Goal: Check status: Check status

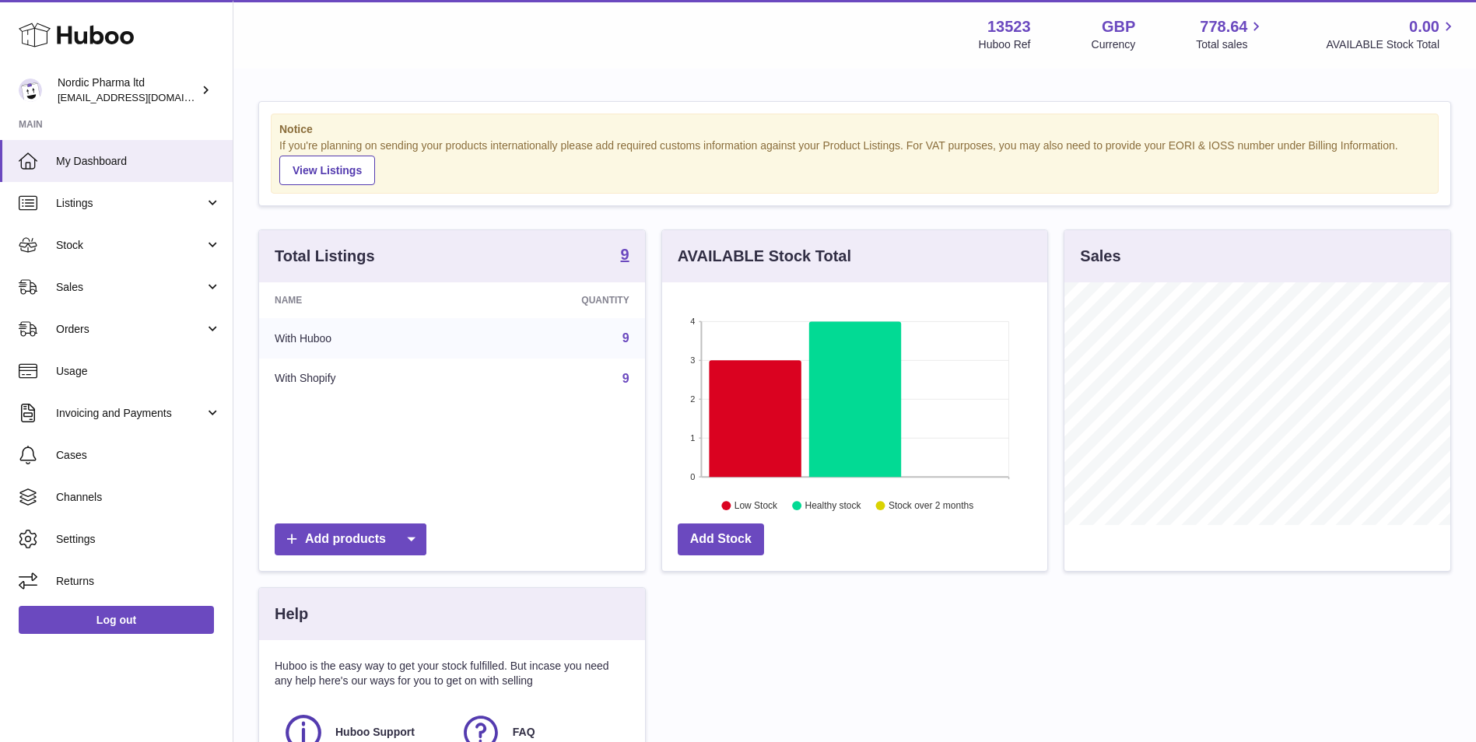
scroll to position [243, 385]
click at [86, 284] on span "Sales" at bounding box center [130, 287] width 149 height 15
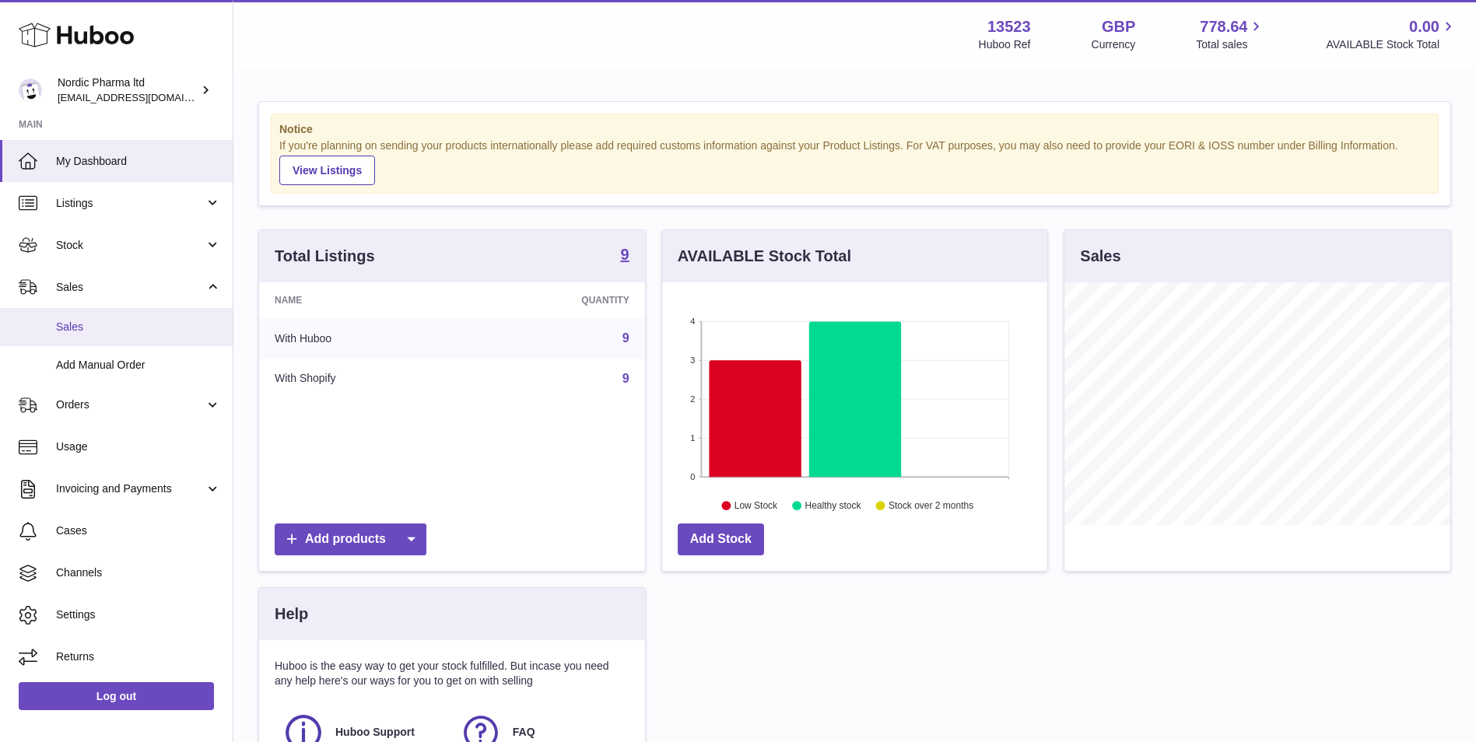
click at [103, 321] on span "Sales" at bounding box center [138, 327] width 165 height 15
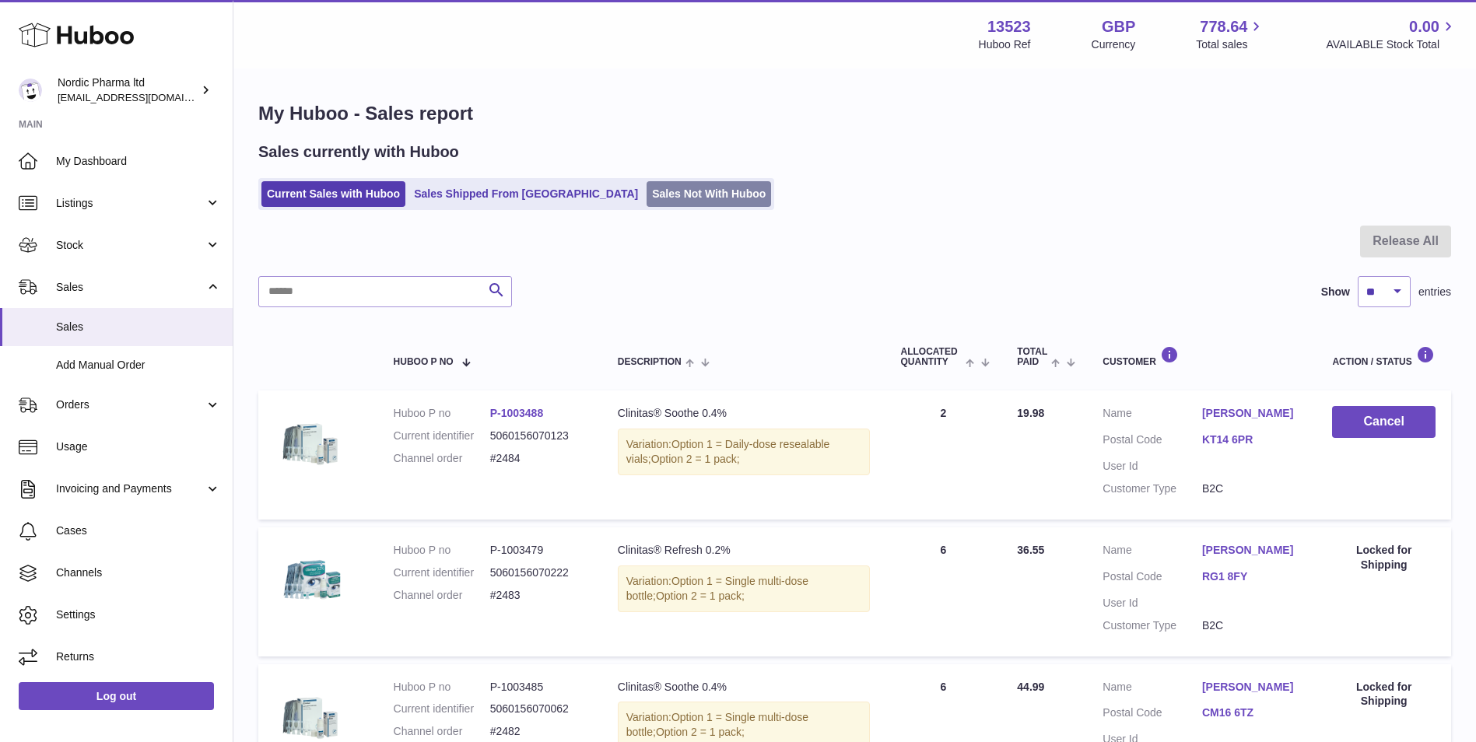
click at [647, 201] on link "Sales Not With Huboo" at bounding box center [709, 194] width 124 height 26
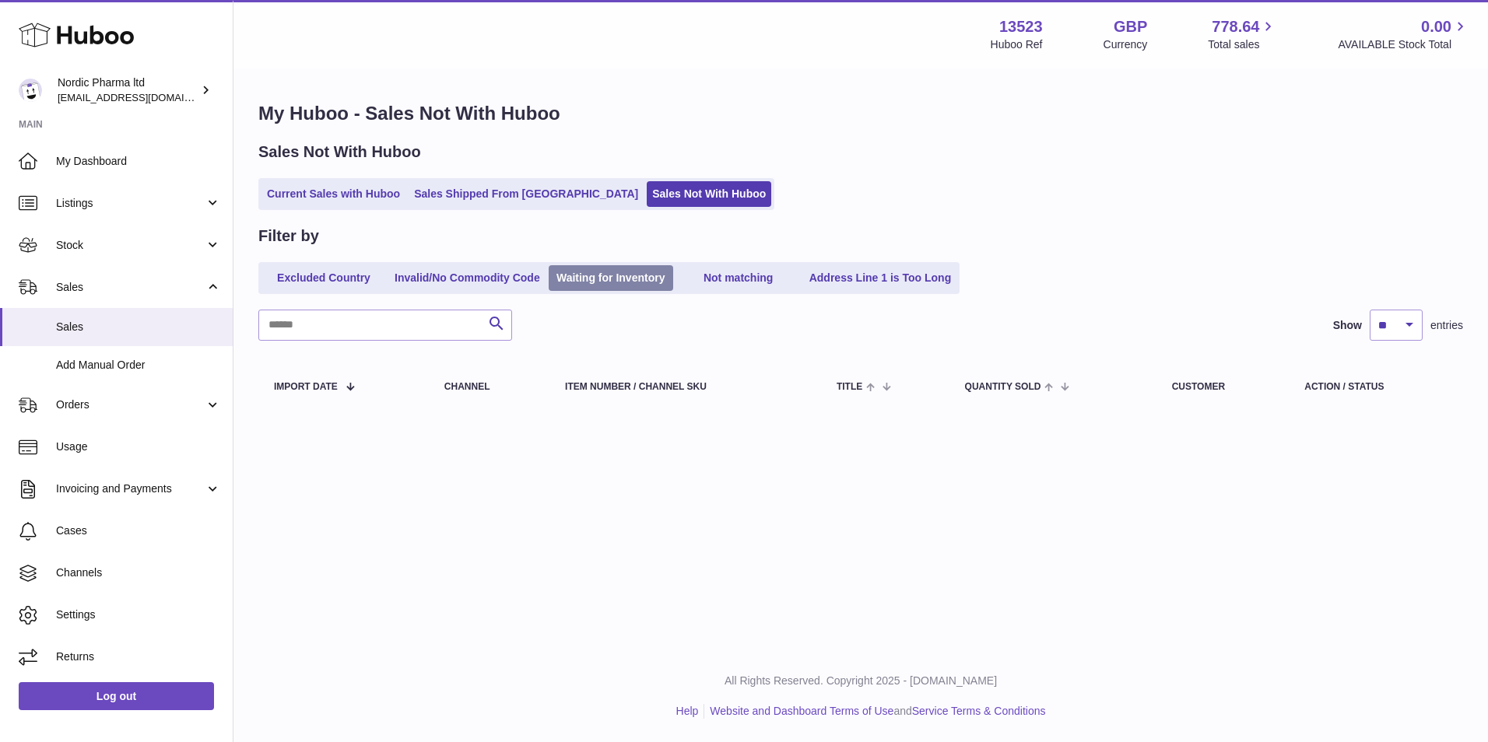
click at [641, 278] on link "Waiting for Inventory" at bounding box center [611, 278] width 124 height 26
click at [513, 196] on link "Sales Shipped From [GEOGRAPHIC_DATA]" at bounding box center [525, 194] width 235 height 26
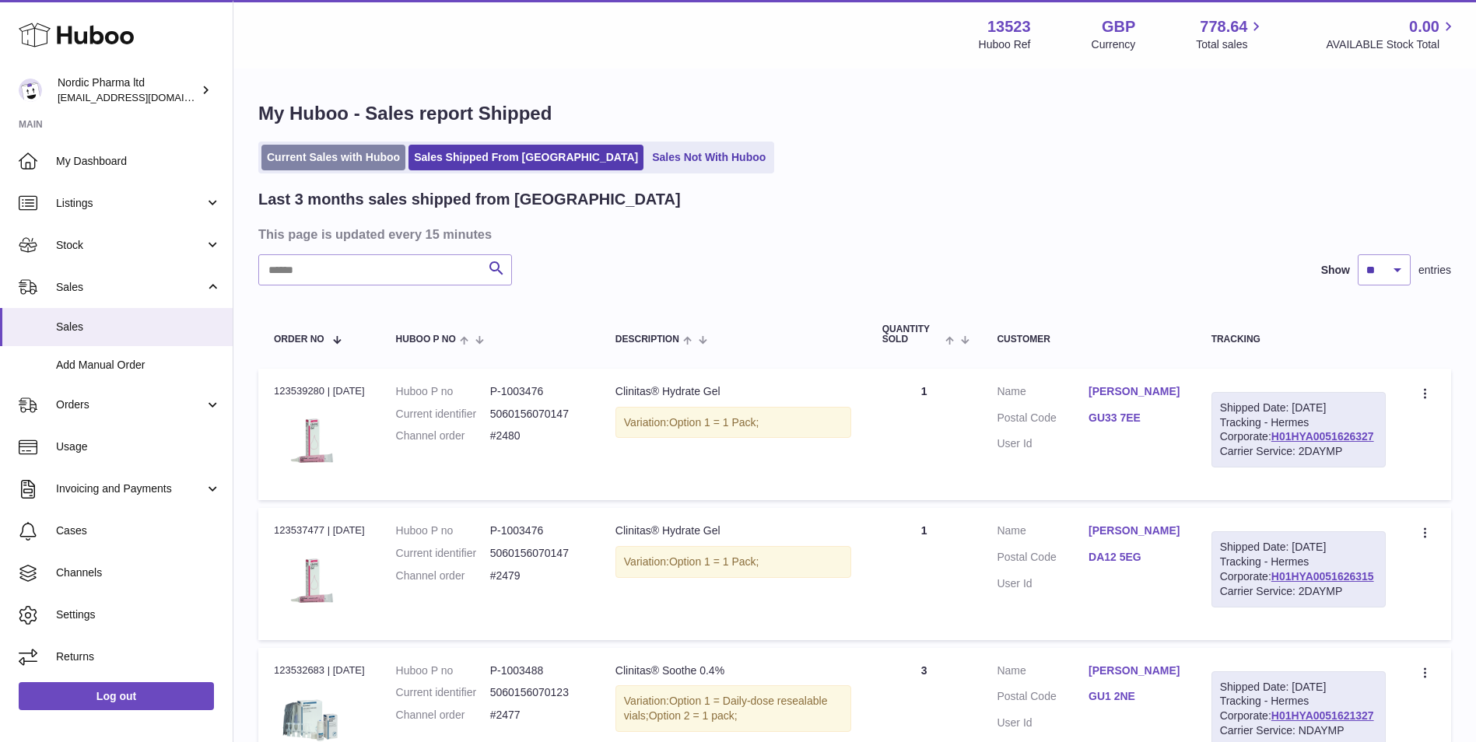
click at [373, 161] on link "Current Sales with Huboo" at bounding box center [333, 158] width 144 height 26
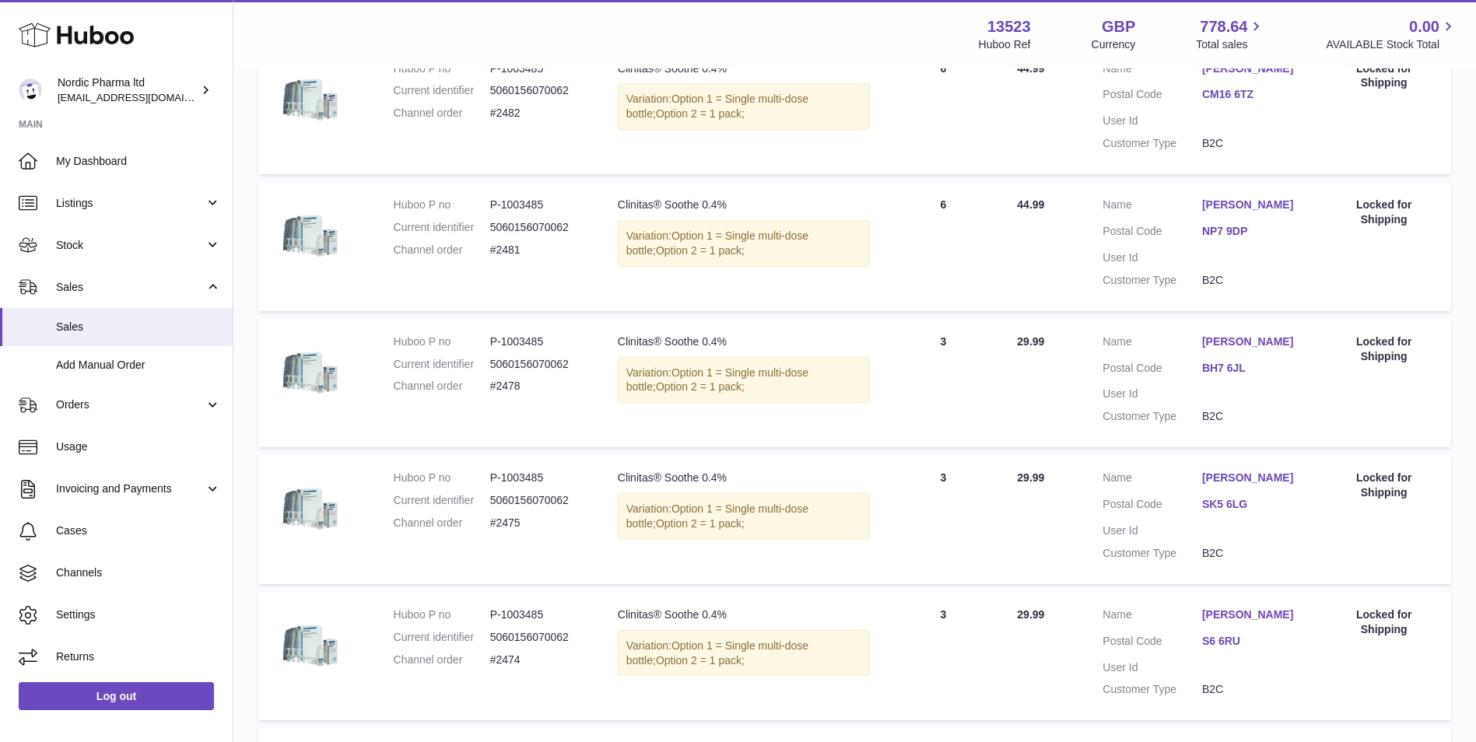
scroll to position [700, 0]
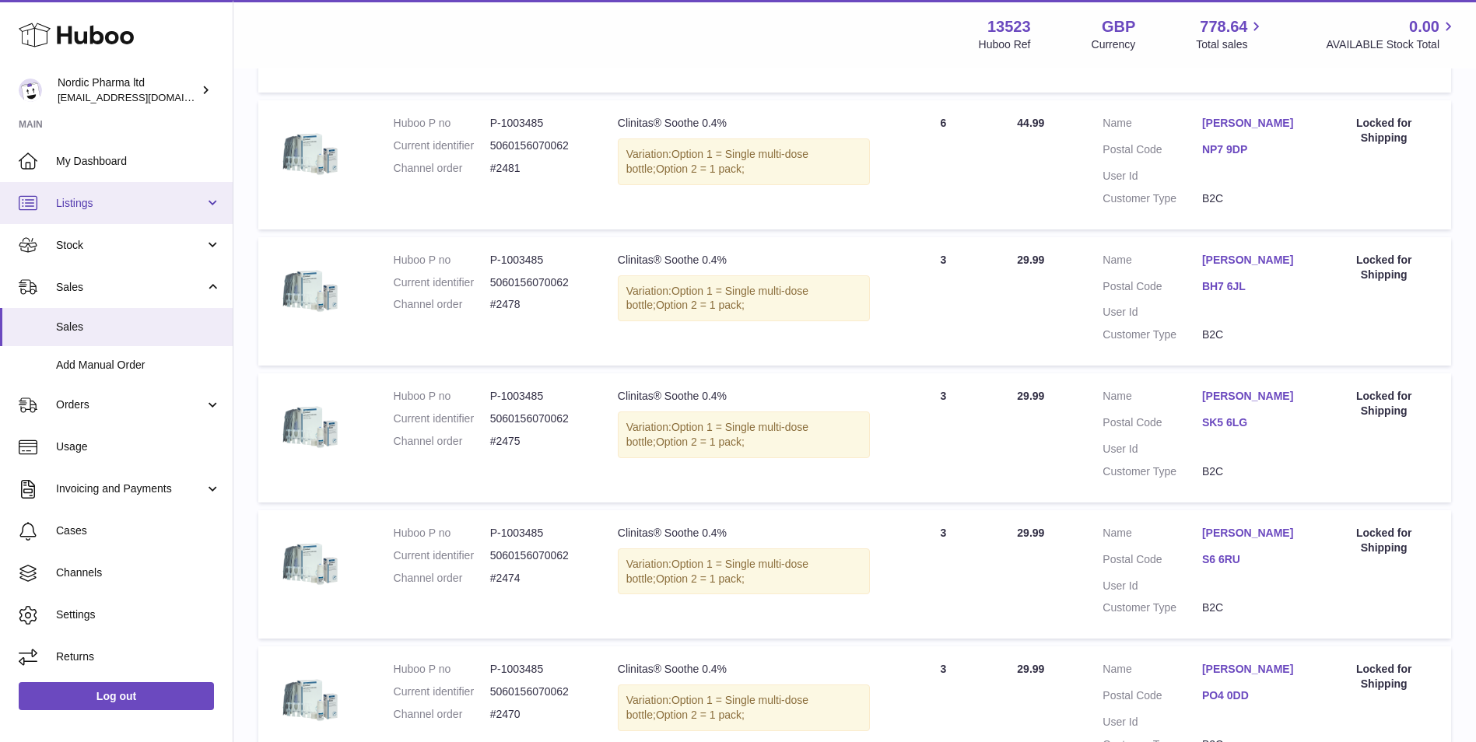
click at [125, 200] on span "Listings" at bounding box center [130, 203] width 149 height 15
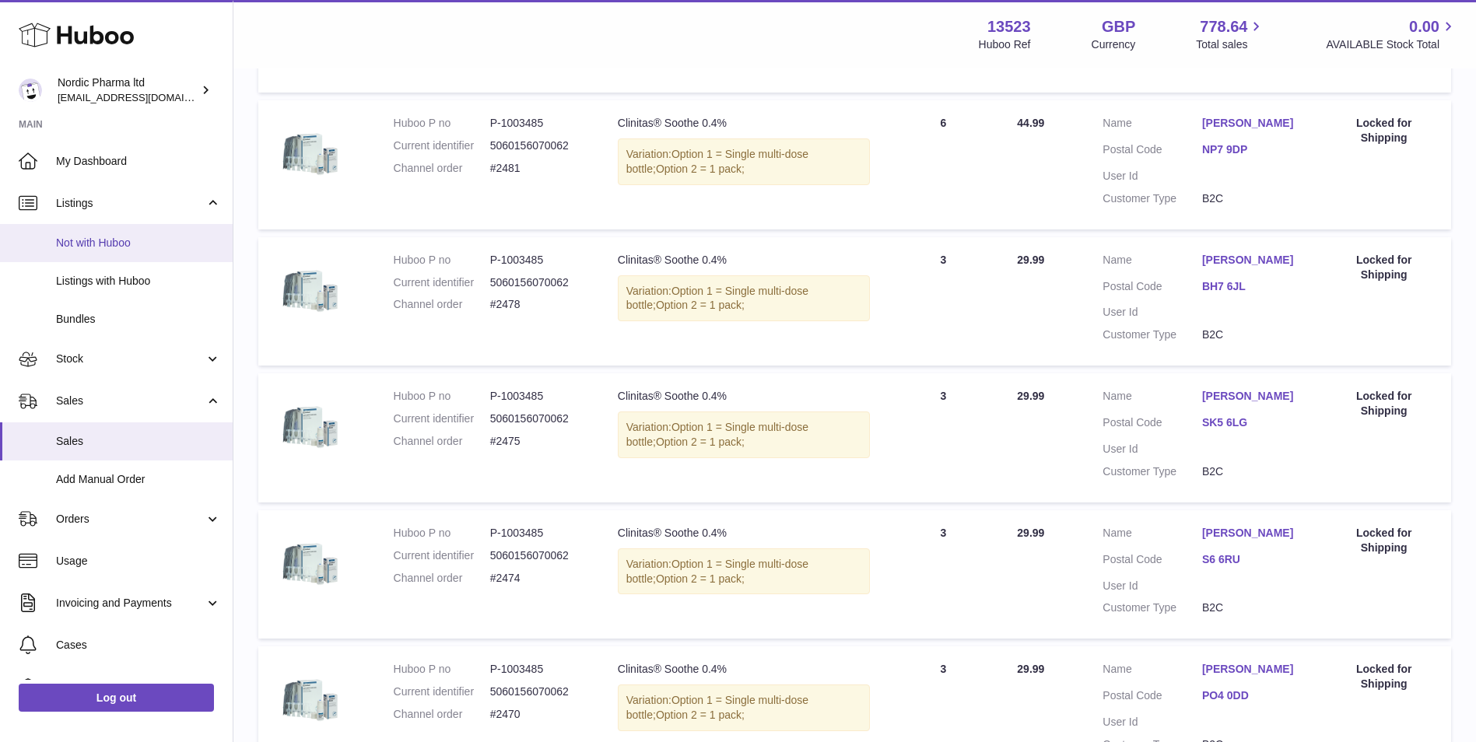
click at [122, 242] on span "Not with Huboo" at bounding box center [138, 243] width 165 height 15
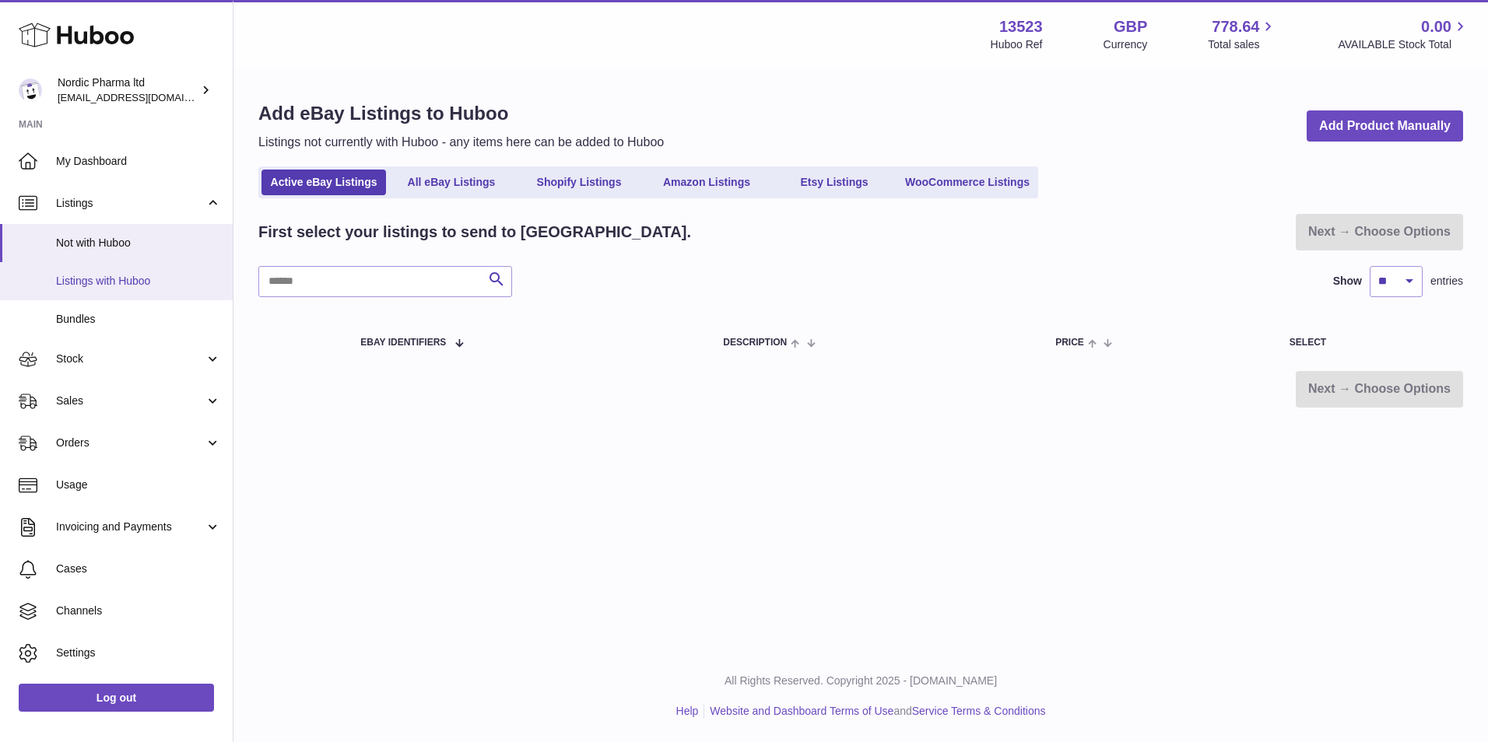
click at [134, 281] on span "Listings with Huboo" at bounding box center [138, 281] width 165 height 15
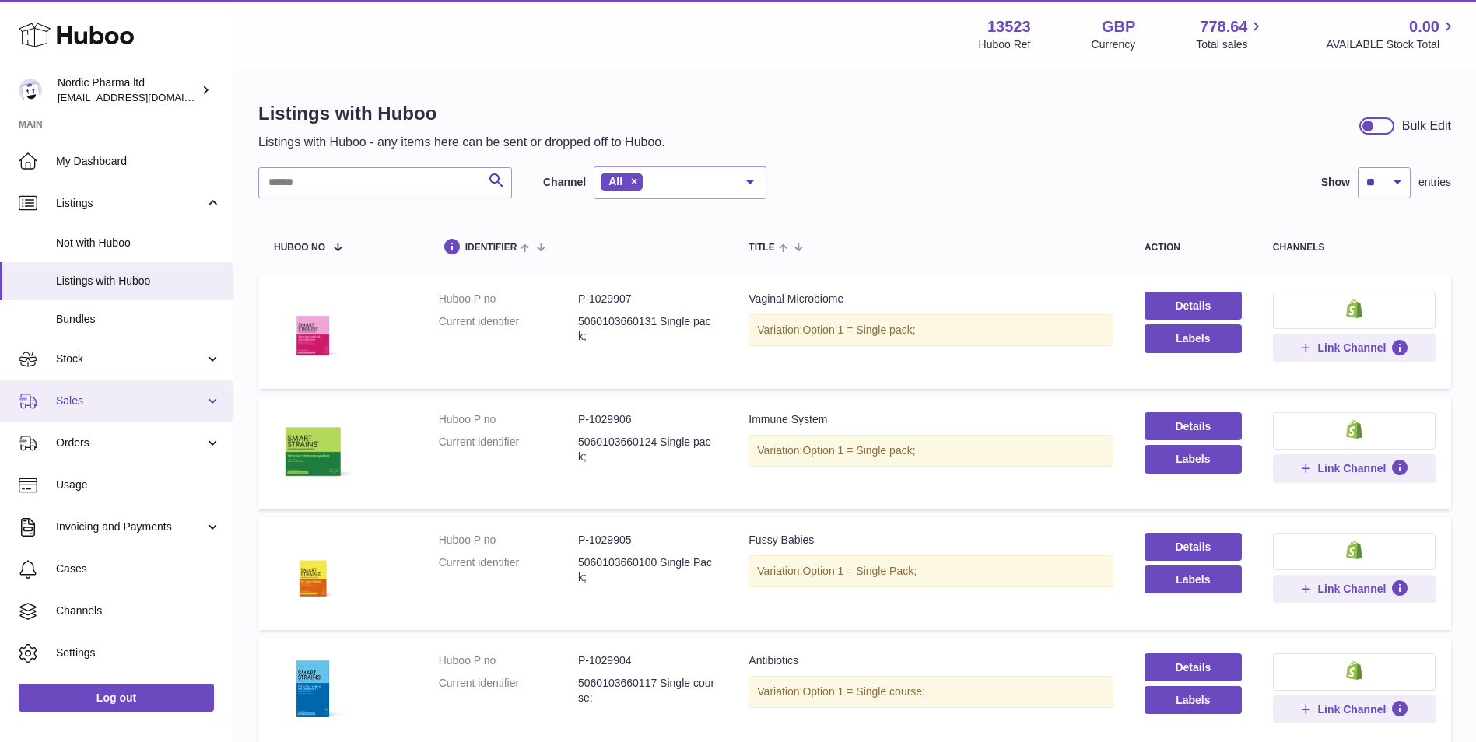
click at [80, 405] on span "Sales" at bounding box center [130, 401] width 149 height 15
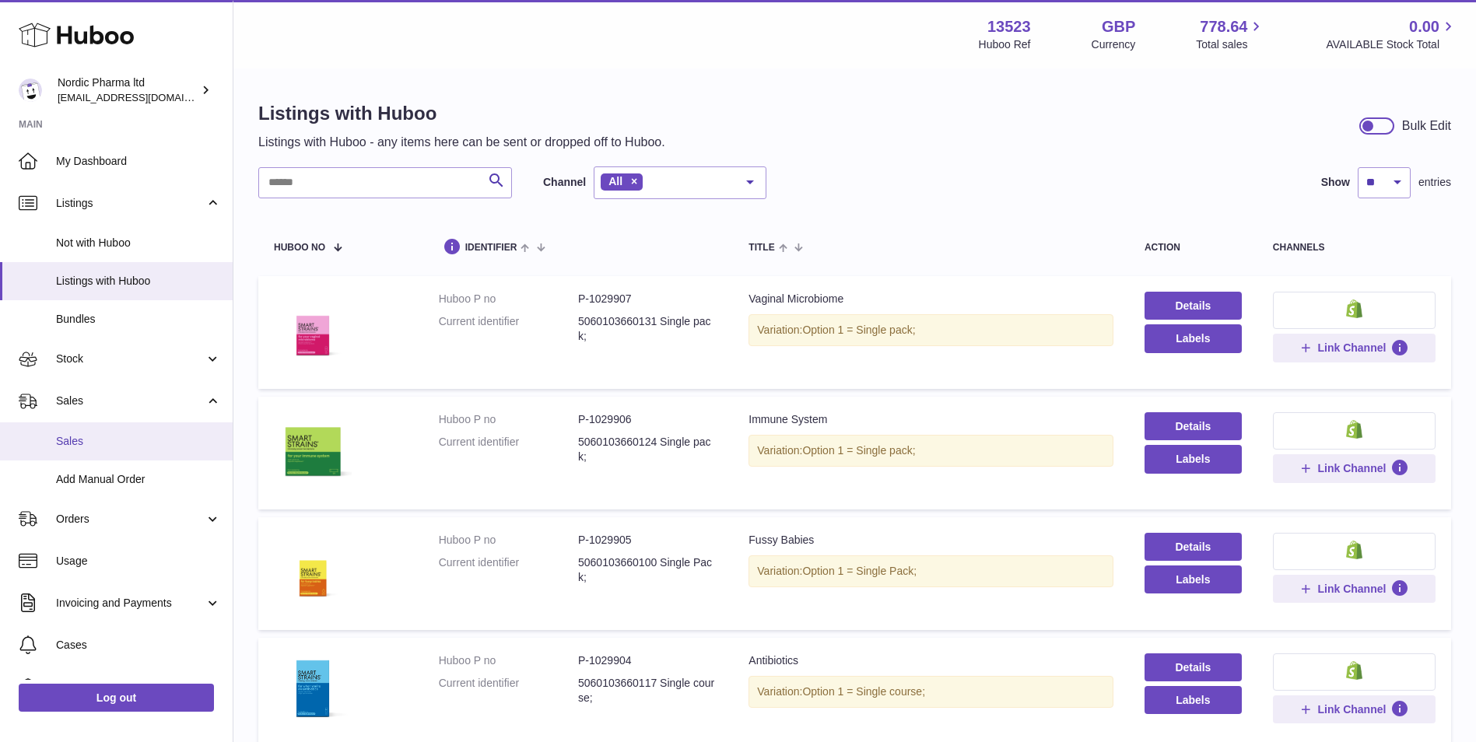
click at [75, 440] on span "Sales" at bounding box center [138, 441] width 165 height 15
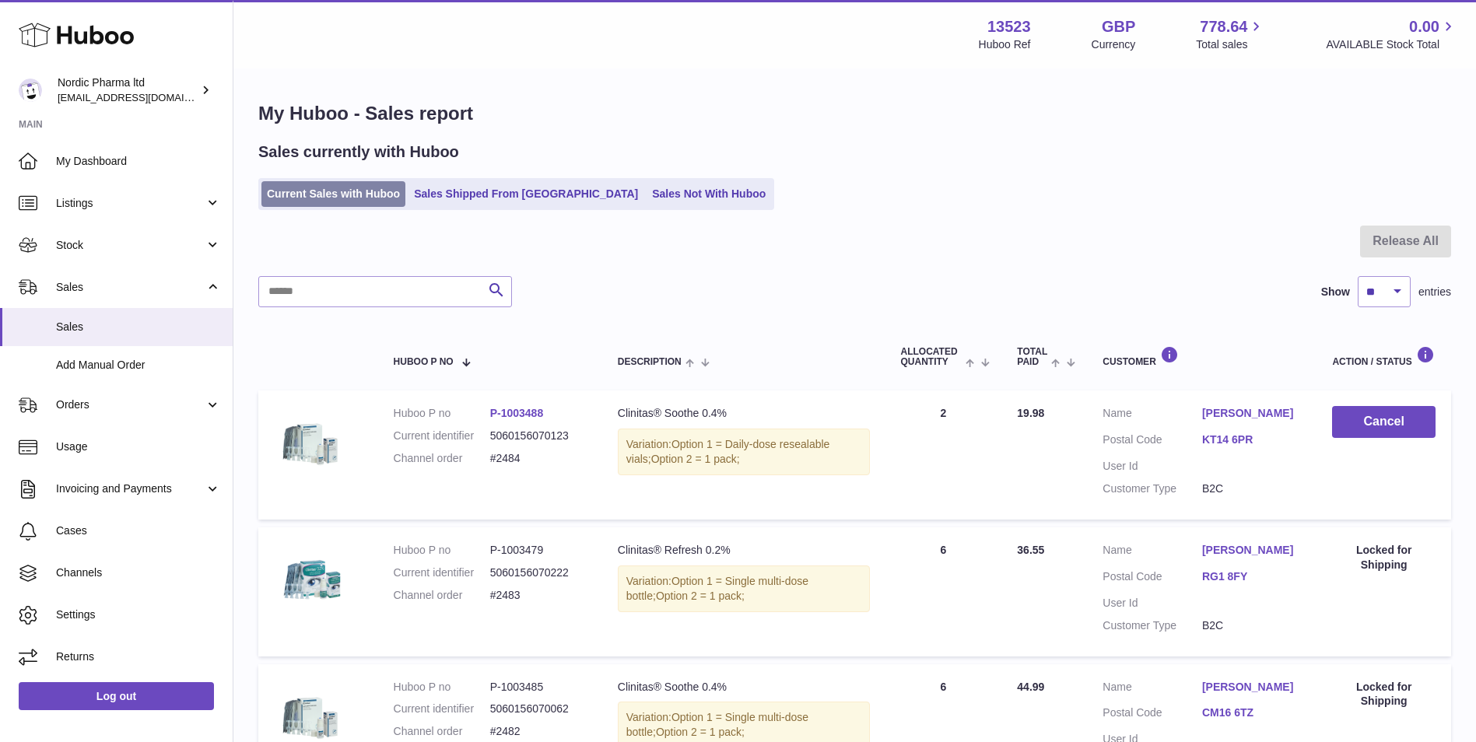
click at [340, 191] on link "Current Sales with Huboo" at bounding box center [333, 194] width 144 height 26
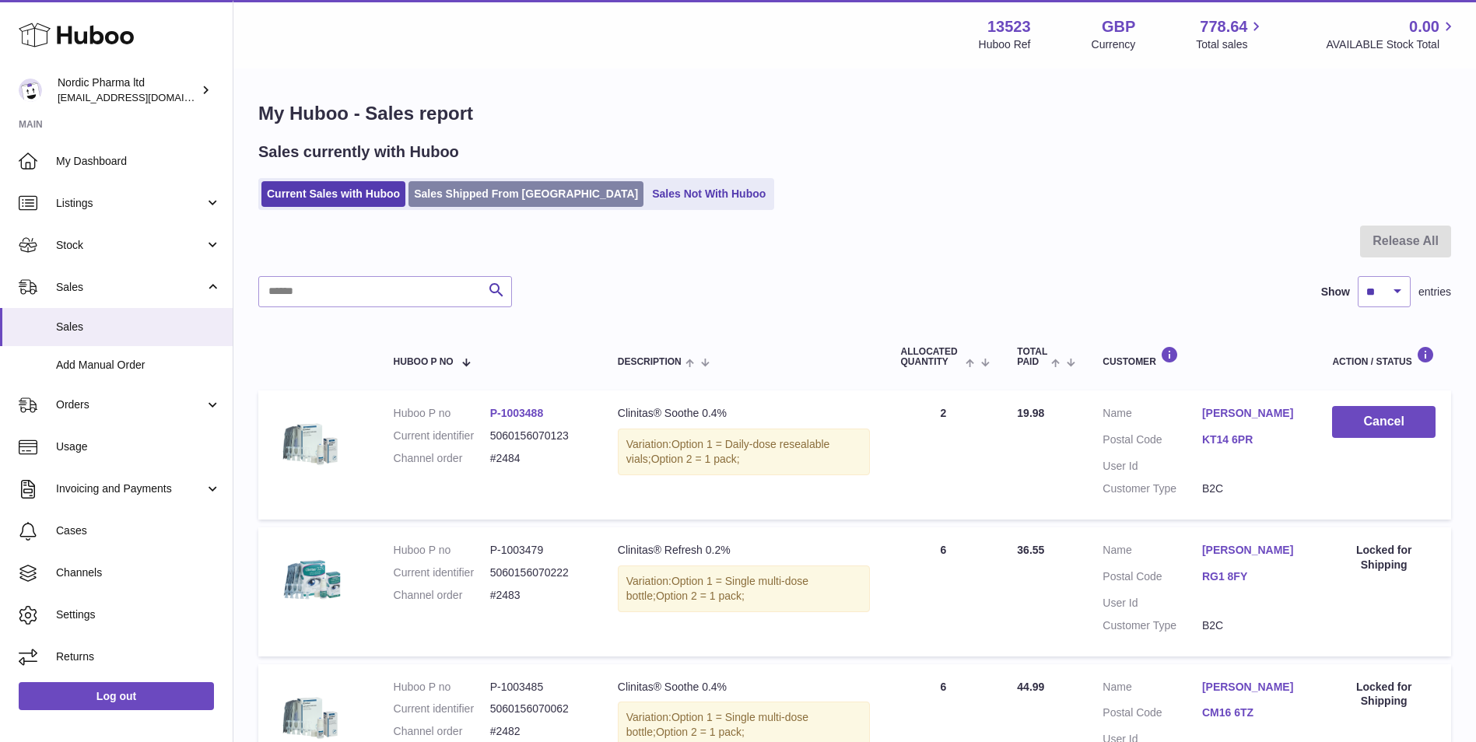
click at [492, 197] on link "Sales Shipped From [GEOGRAPHIC_DATA]" at bounding box center [525, 194] width 235 height 26
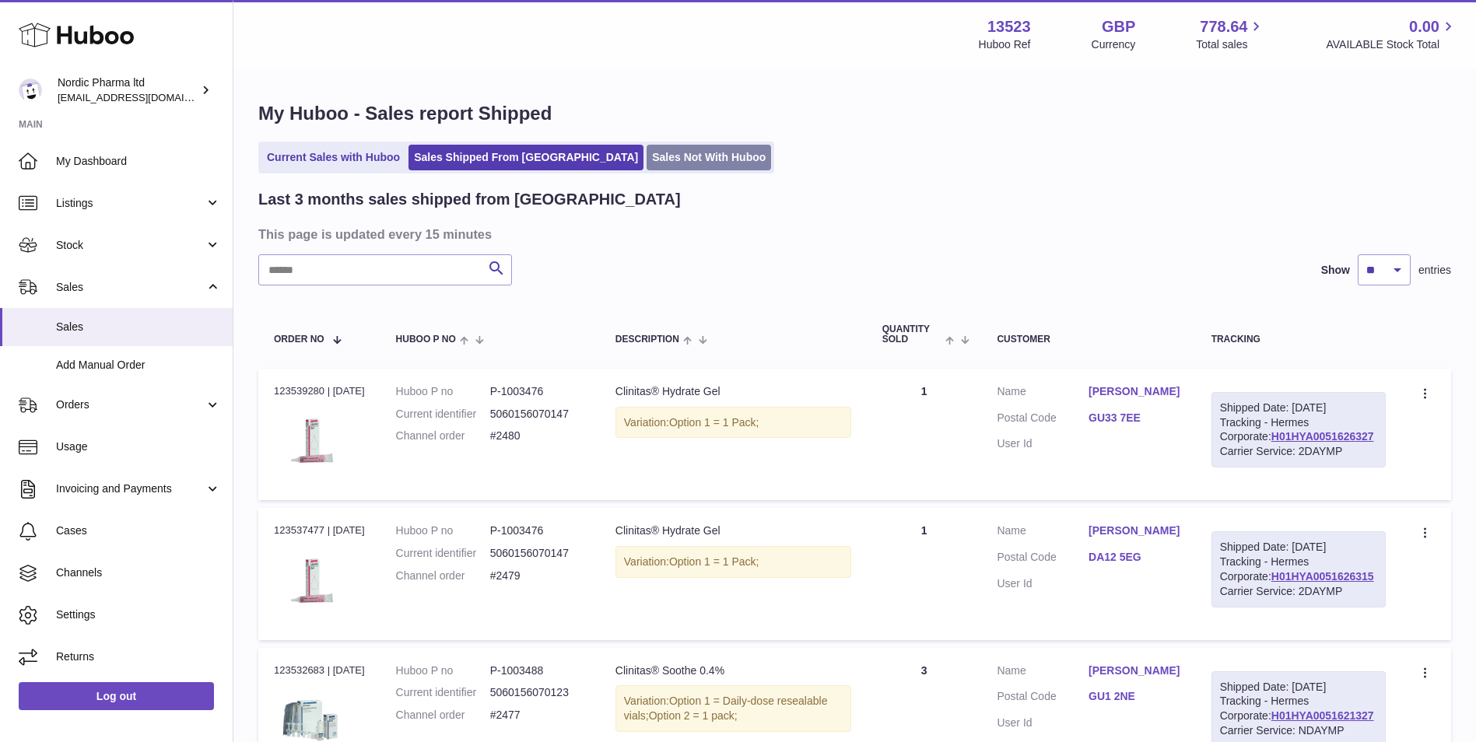
click at [647, 156] on link "Sales Not With Huboo" at bounding box center [709, 158] width 124 height 26
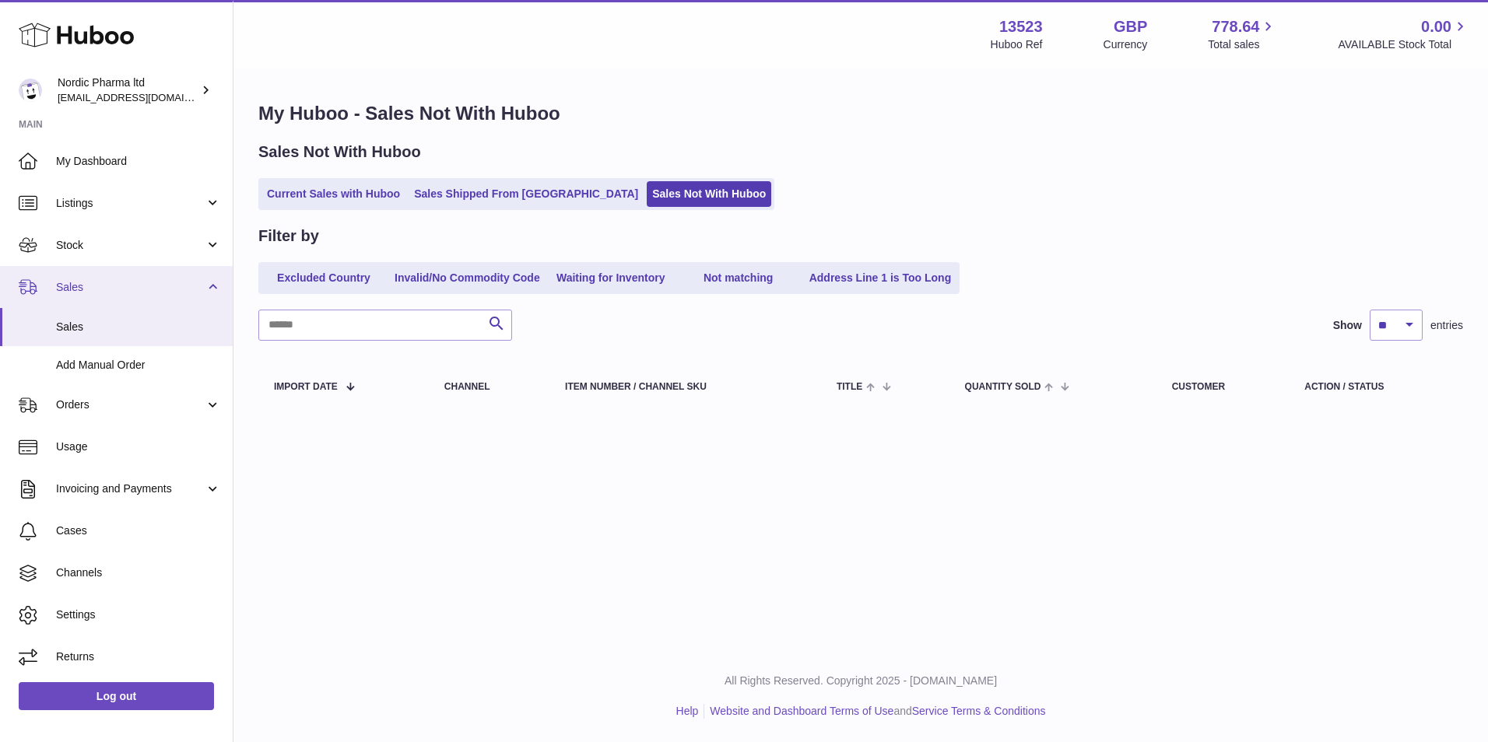
click at [93, 286] on span "Sales" at bounding box center [130, 287] width 149 height 15
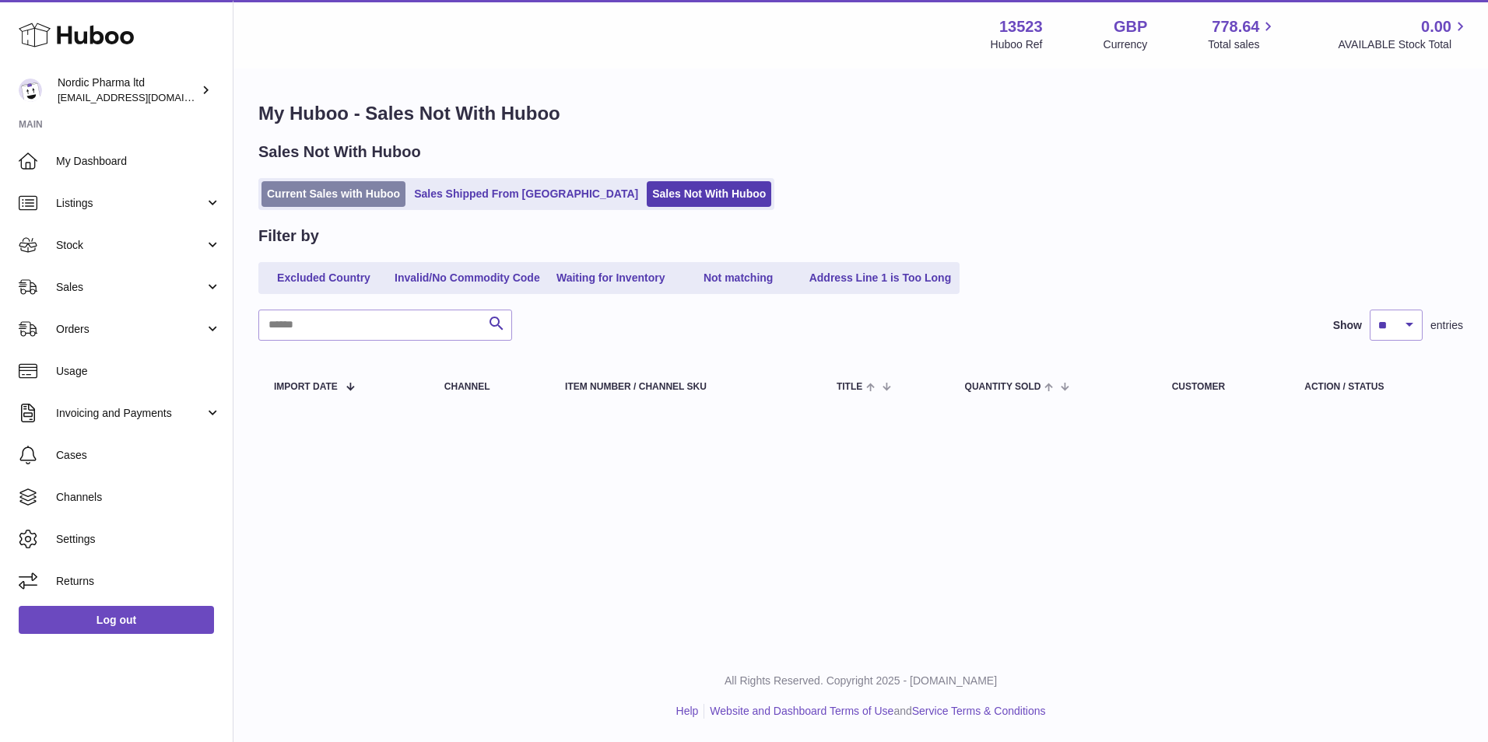
click at [340, 183] on link "Current Sales with Huboo" at bounding box center [333, 194] width 144 height 26
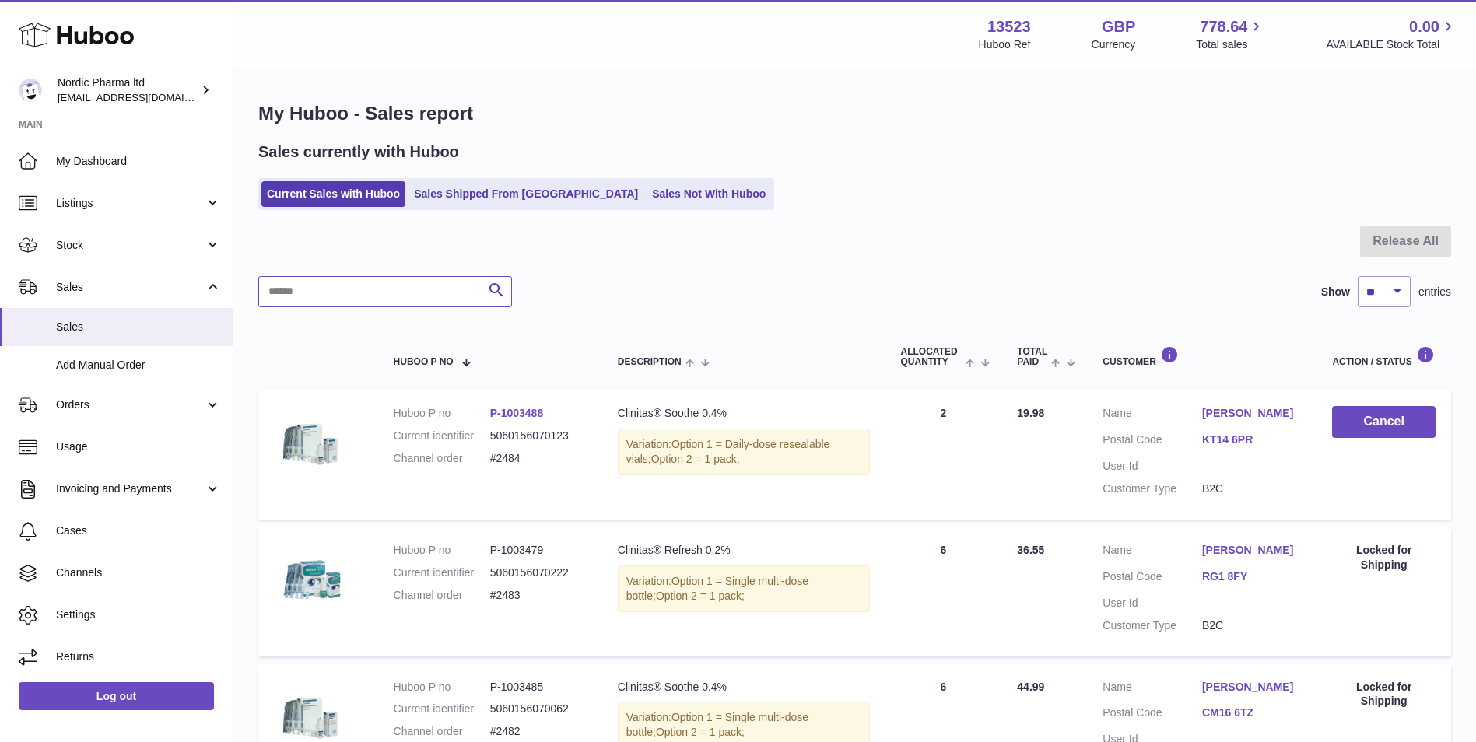
click at [363, 293] on input "text" at bounding box center [385, 291] width 254 height 31
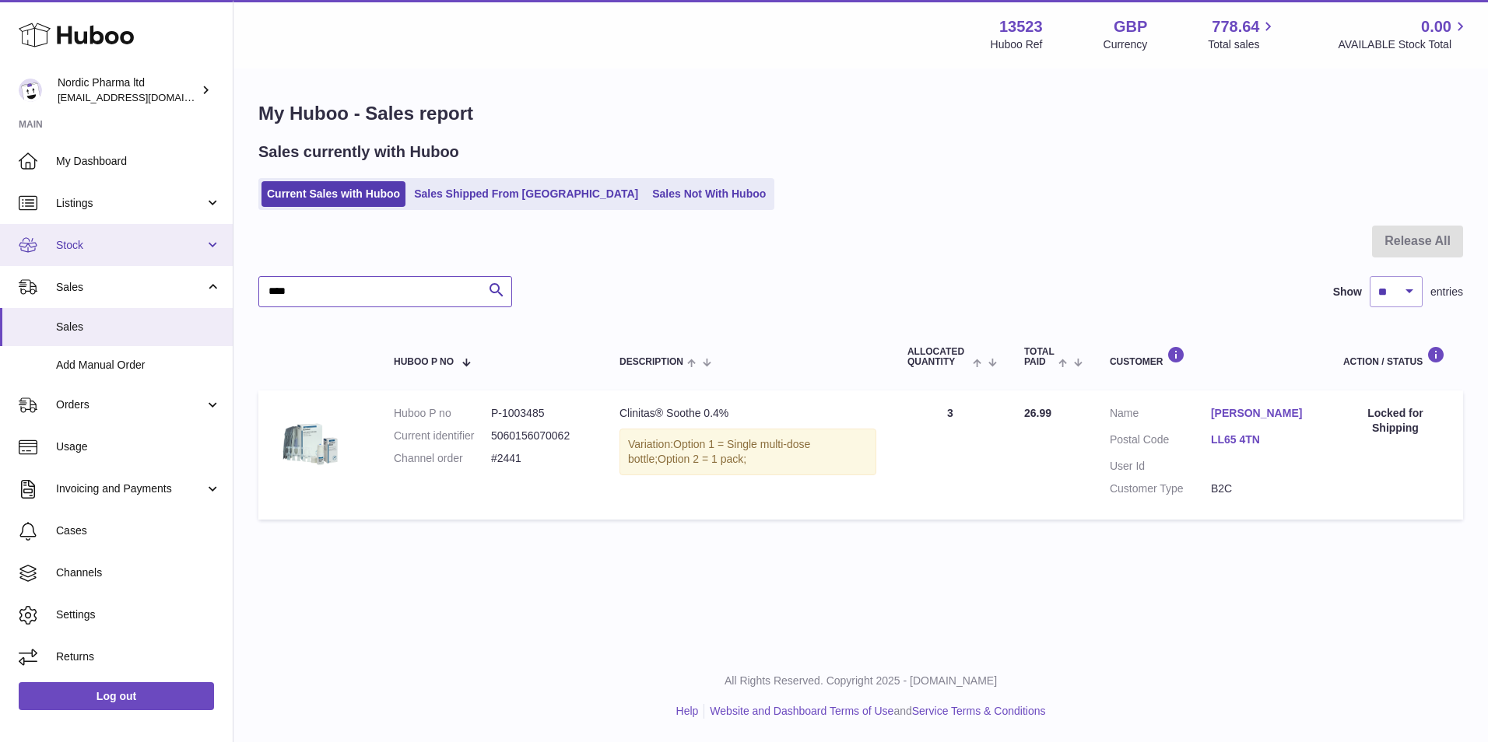
type input "****"
click at [89, 245] on span "Stock" at bounding box center [130, 245] width 149 height 15
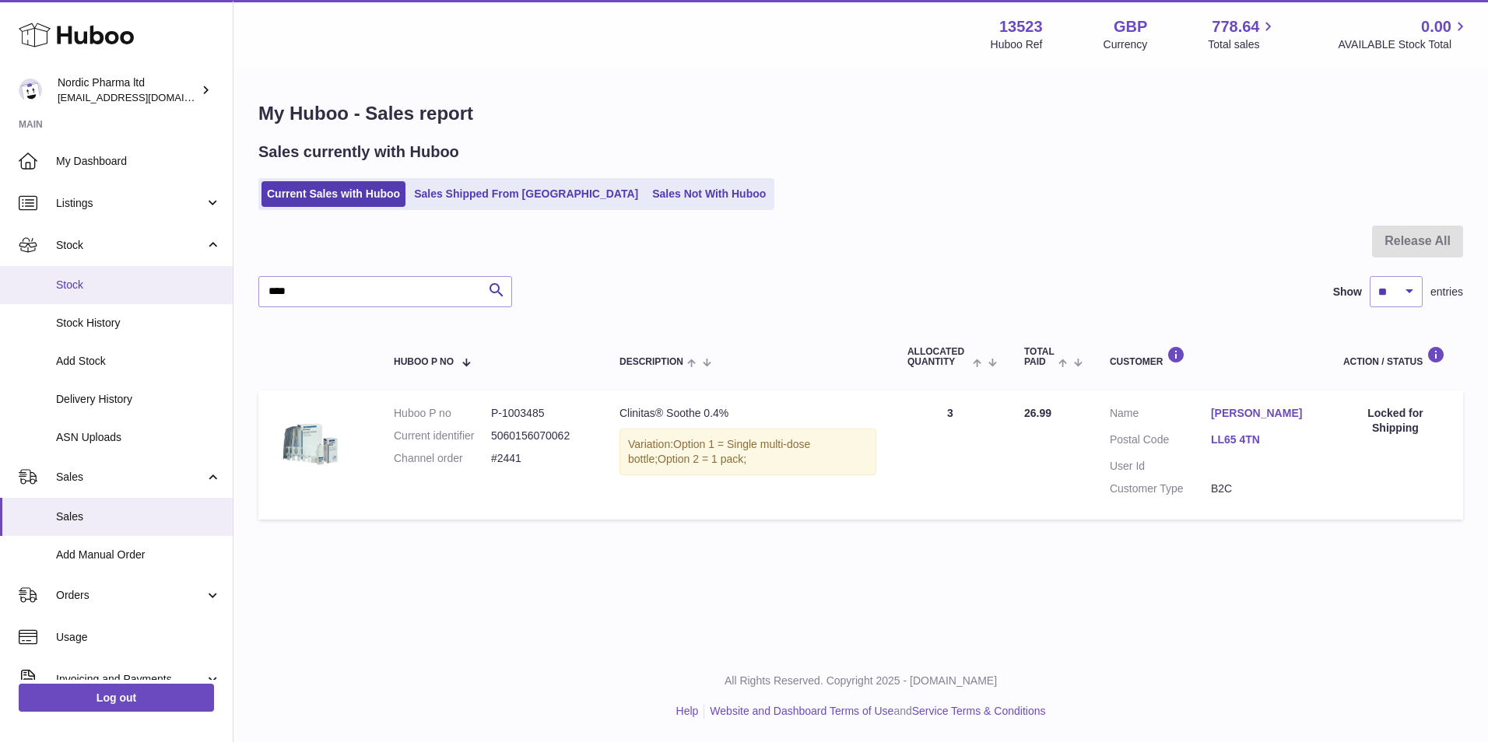
click at [90, 279] on span "Stock" at bounding box center [138, 285] width 165 height 15
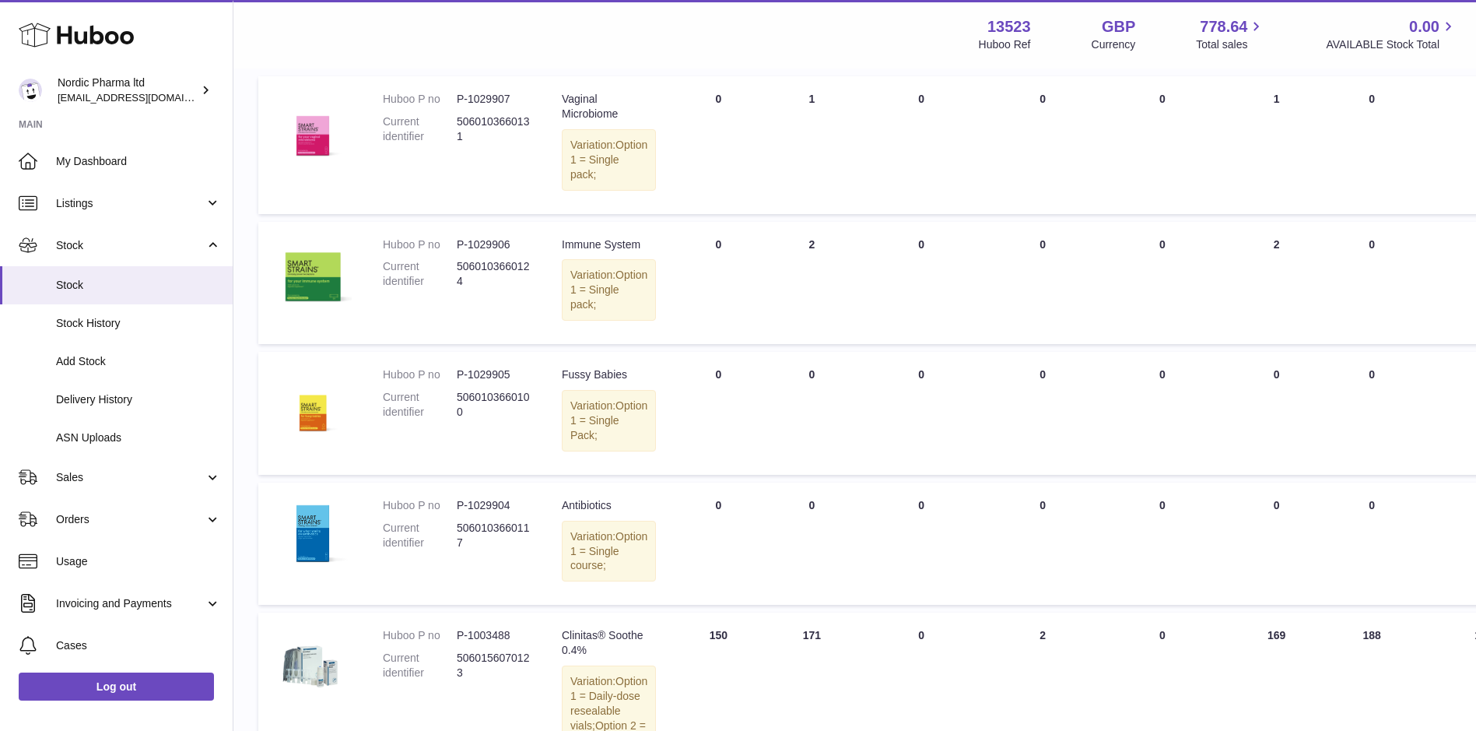
scroll to position [156, 0]
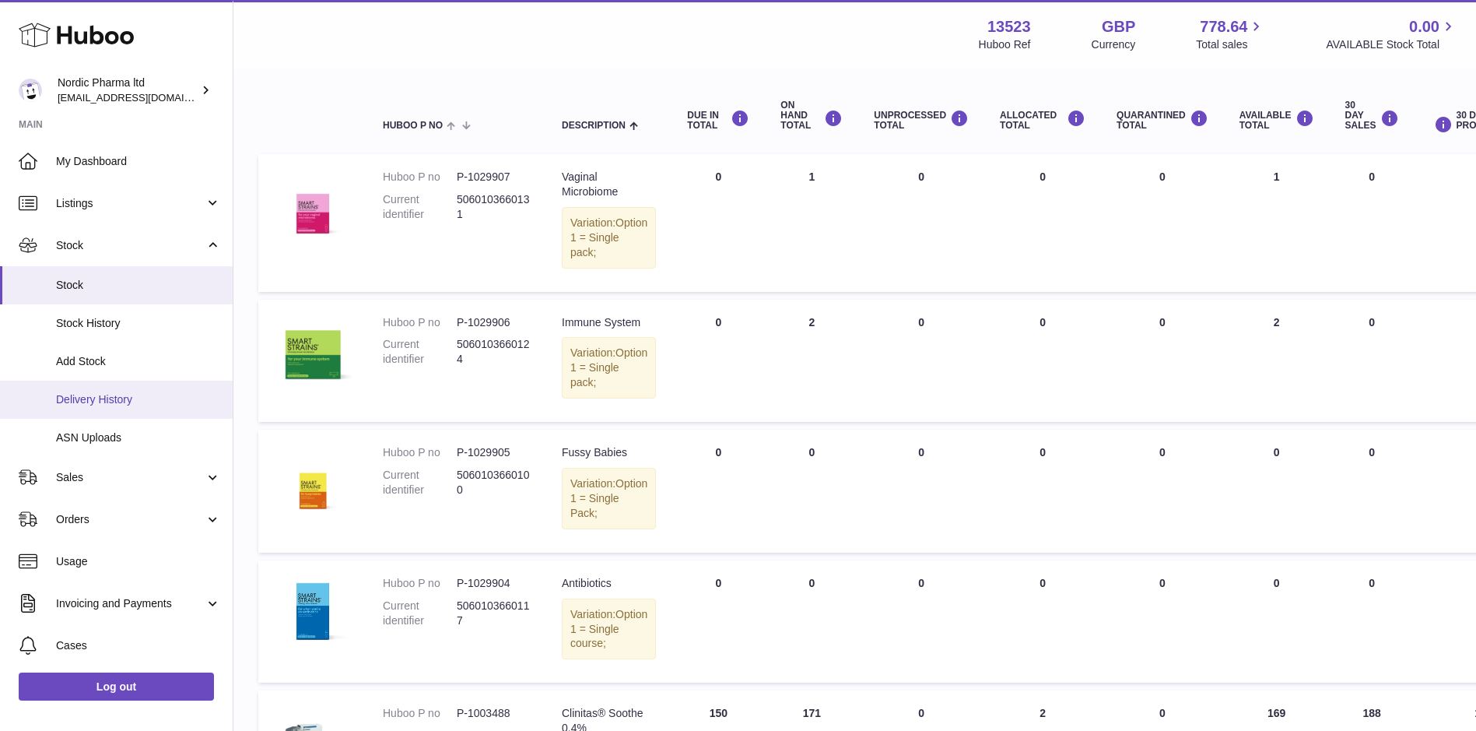
click at [124, 397] on span "Delivery History" at bounding box center [138, 399] width 165 height 15
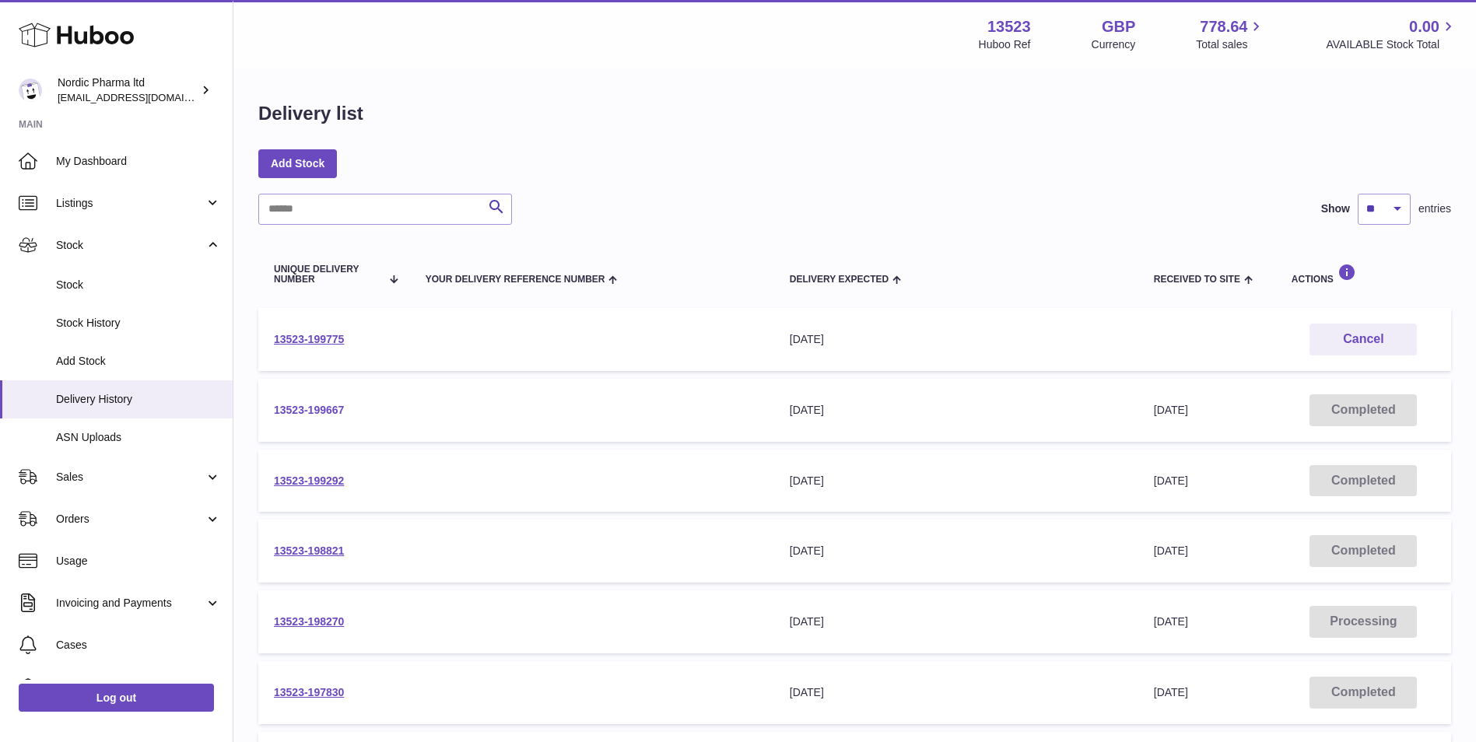
click at [321, 405] on link "13523-199667" at bounding box center [309, 410] width 70 height 12
click at [314, 338] on link "13523-199775" at bounding box center [309, 339] width 70 height 12
click at [331, 483] on link "13523-199292" at bounding box center [309, 481] width 70 height 12
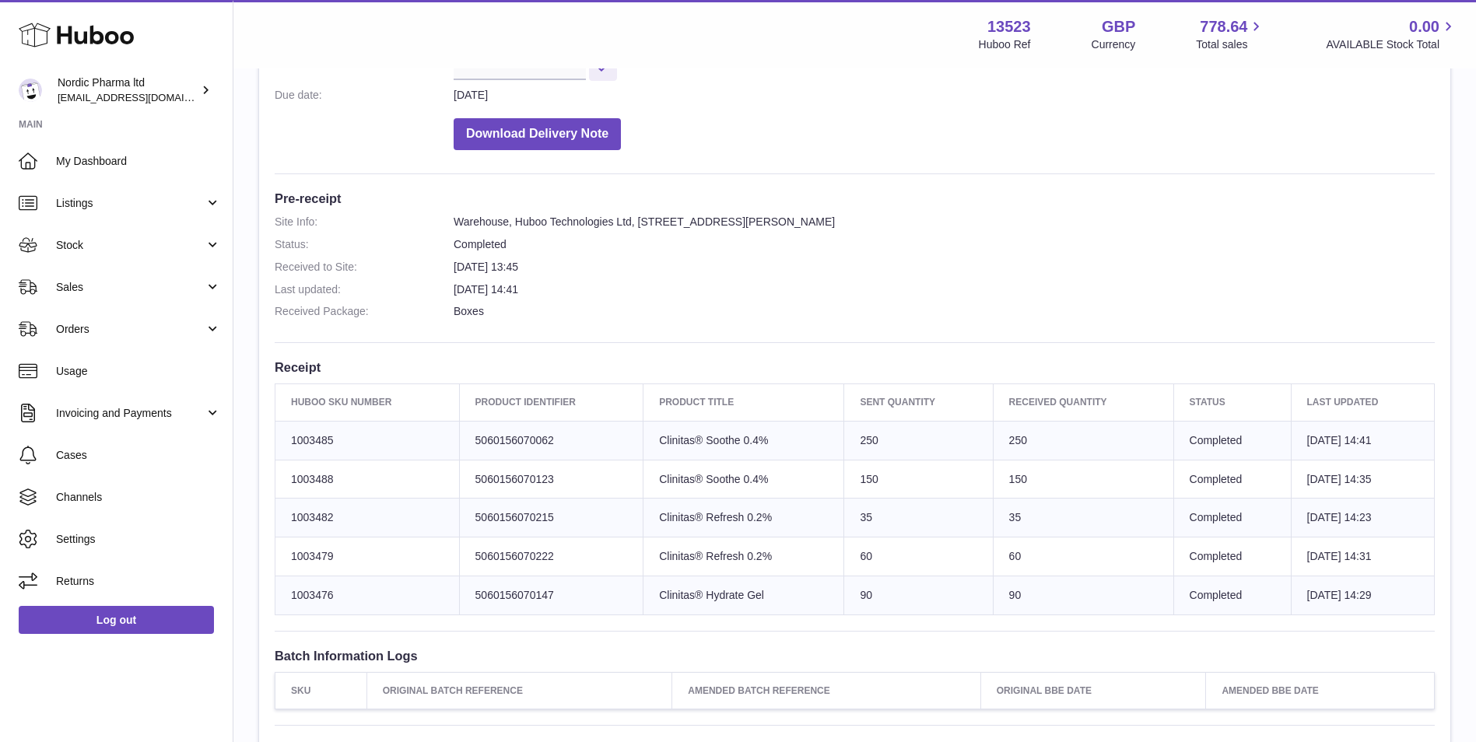
scroll to position [311, 0]
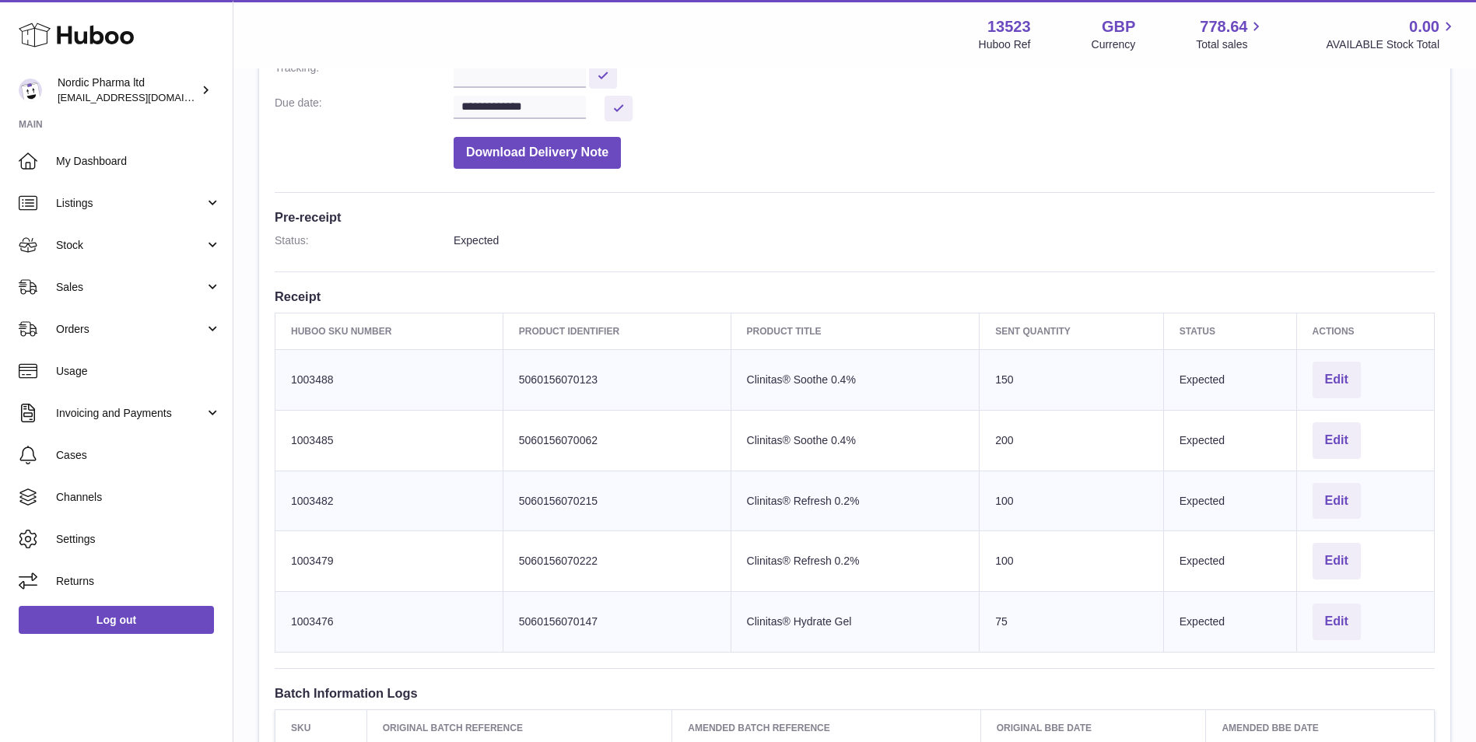
scroll to position [311, 0]
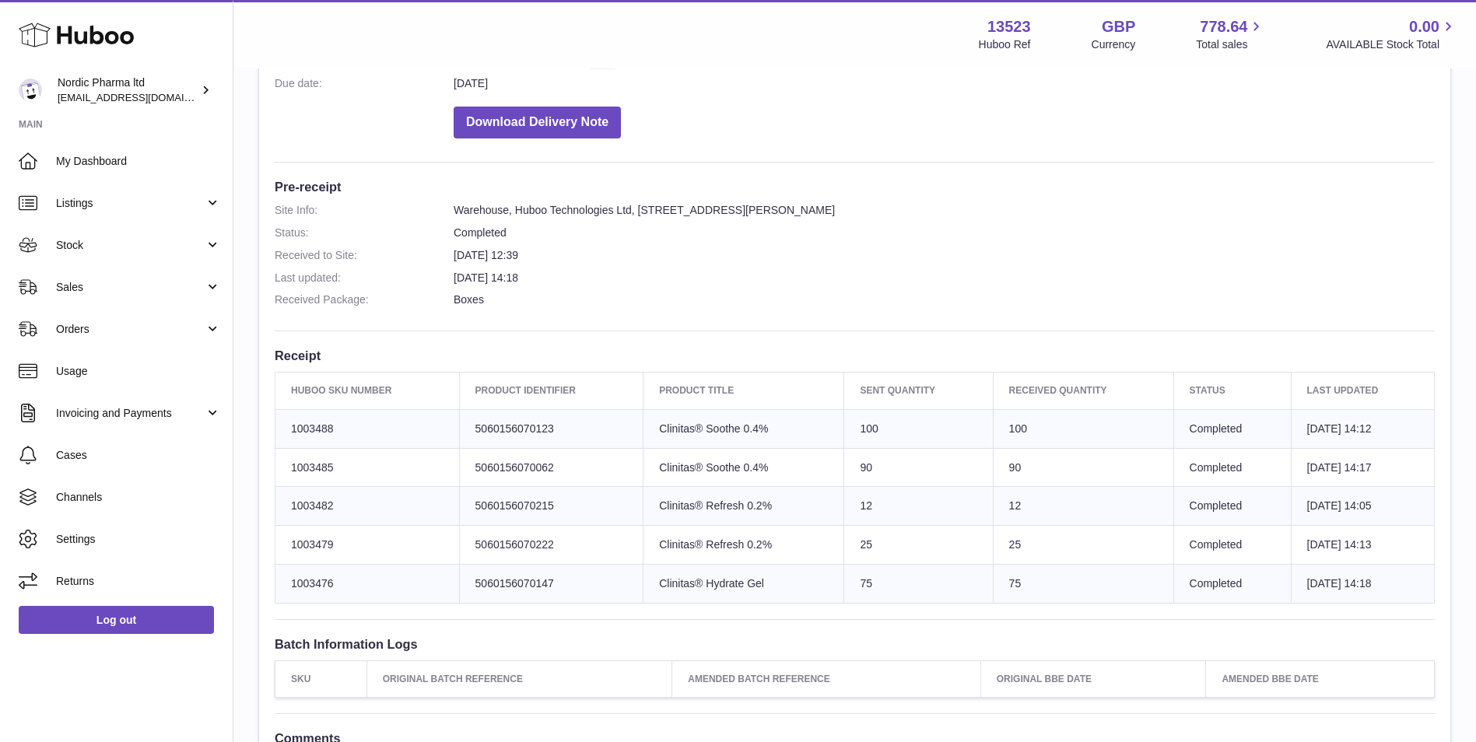
scroll to position [311, 0]
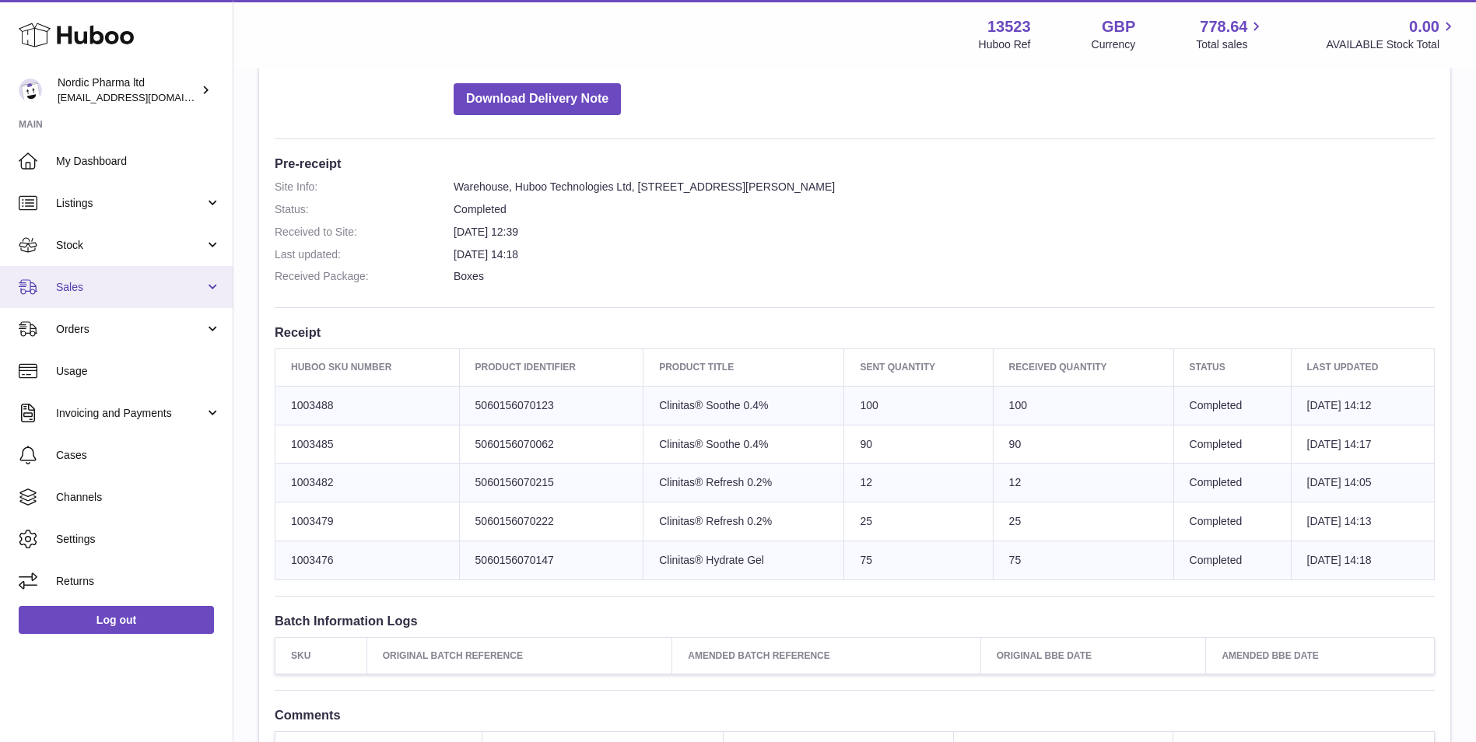
click at [86, 286] on span "Sales" at bounding box center [130, 287] width 149 height 15
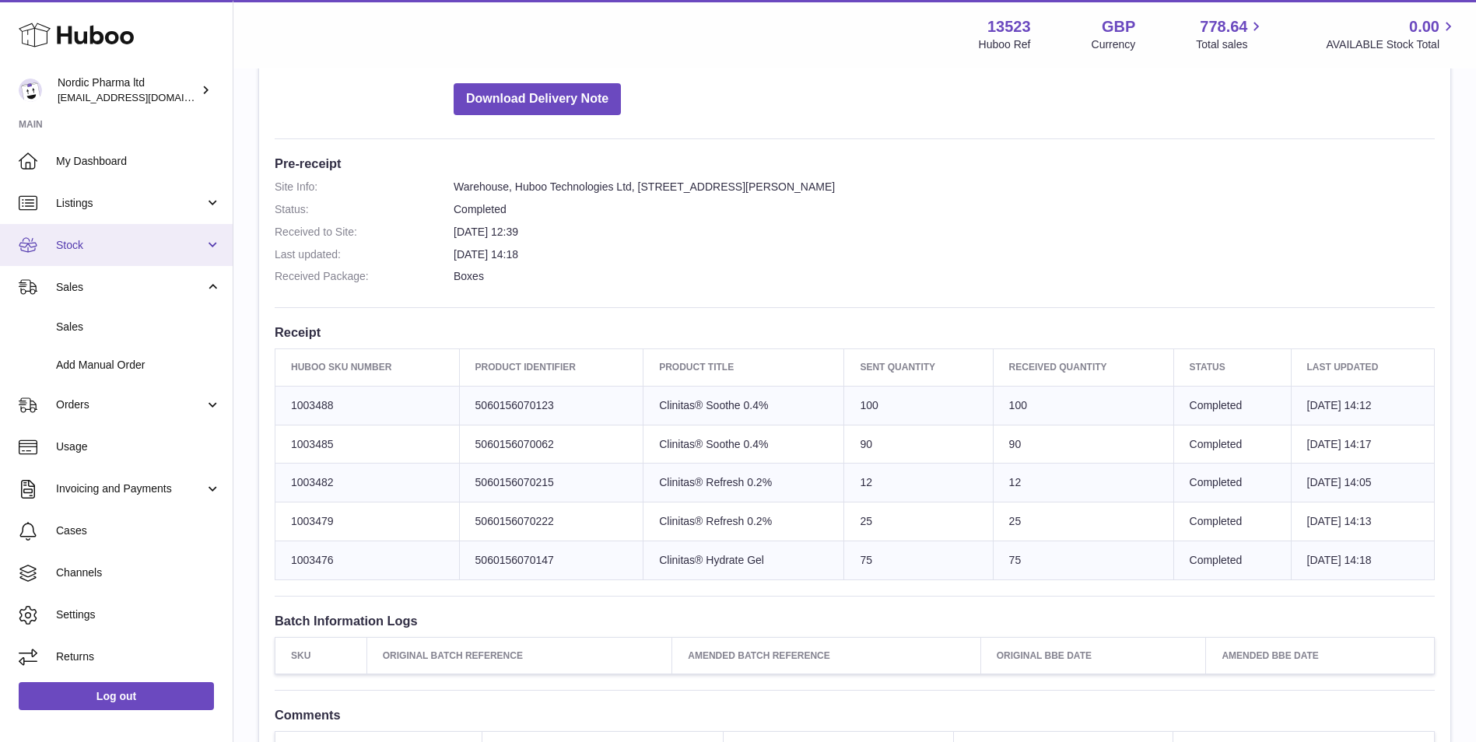
click at [86, 237] on link "Stock" at bounding box center [116, 245] width 233 height 42
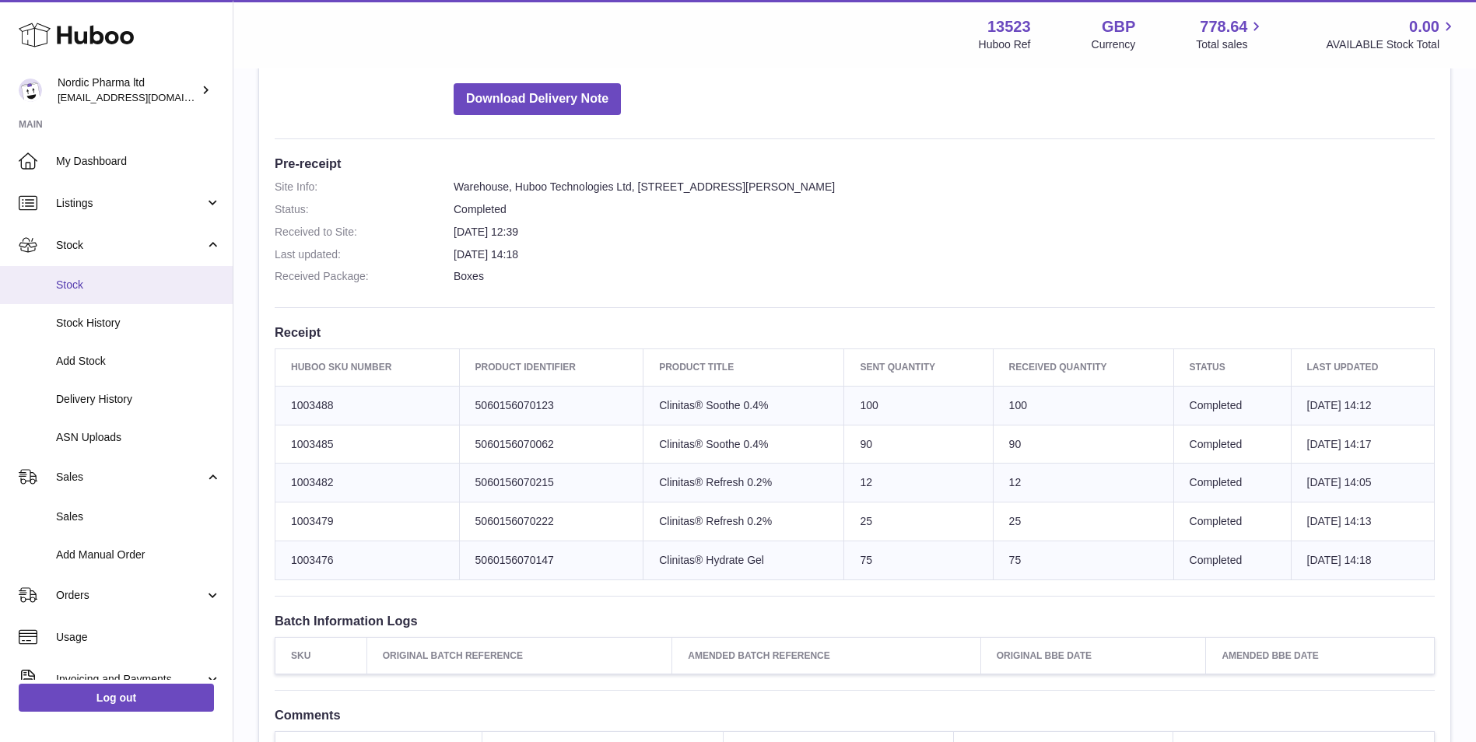
click at [86, 283] on span "Stock" at bounding box center [138, 285] width 165 height 15
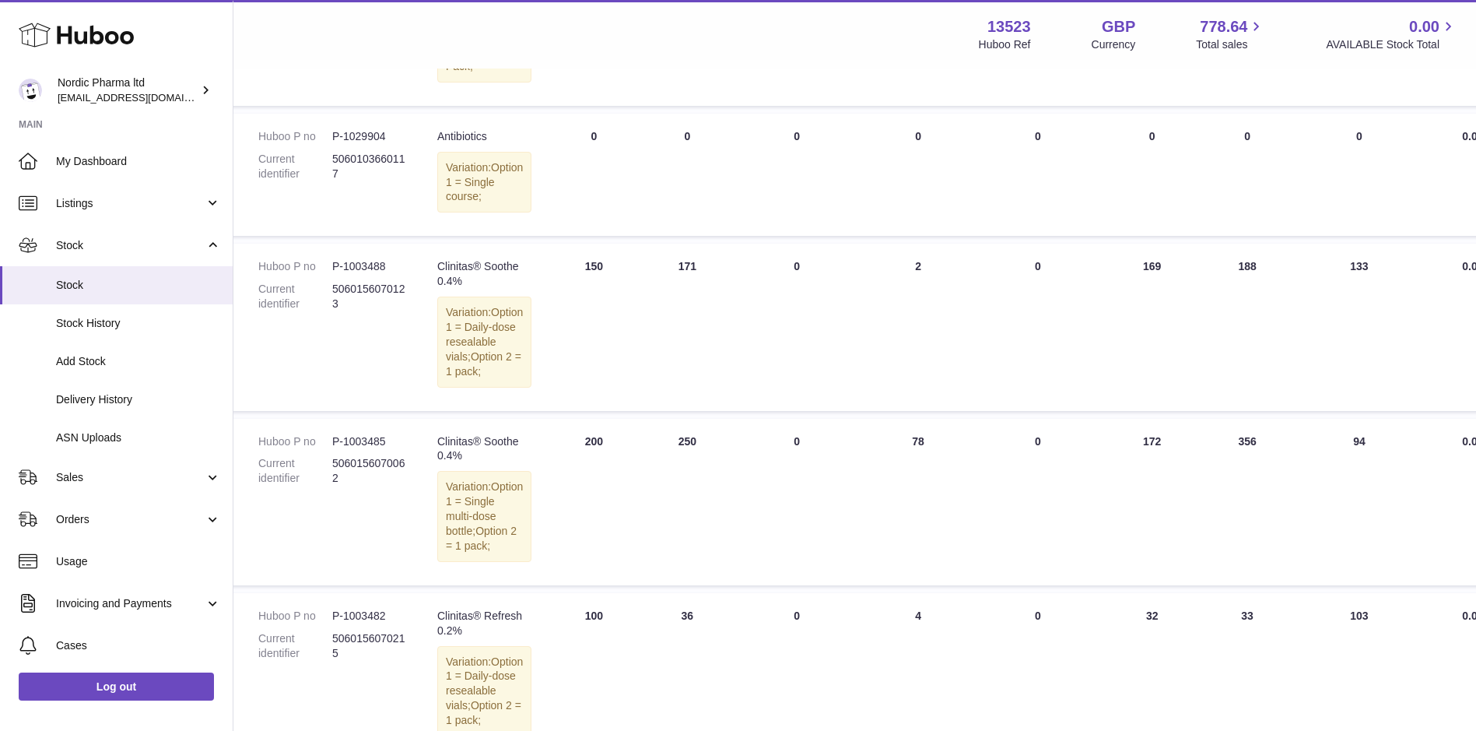
scroll to position [545, 124]
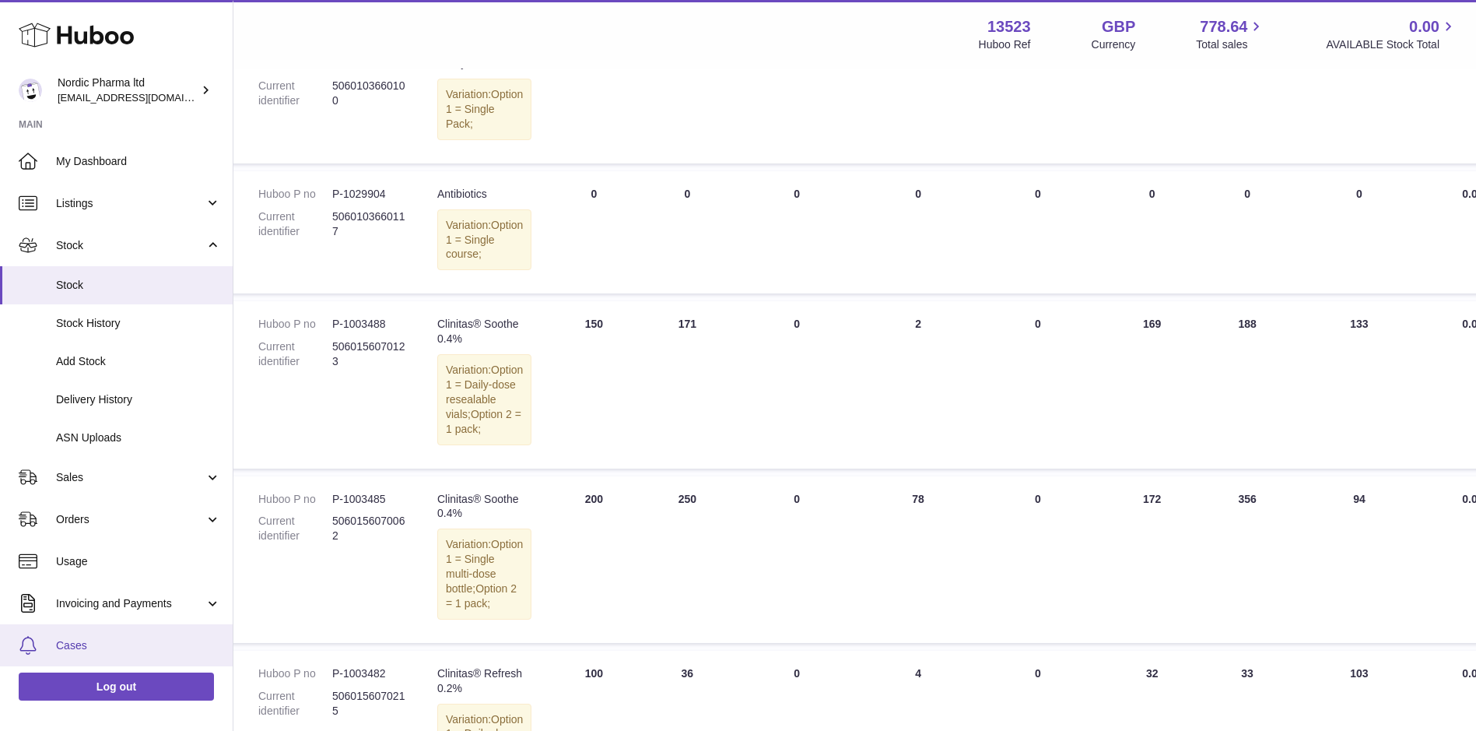
click at [100, 648] on span "Cases" at bounding box center [138, 645] width 165 height 15
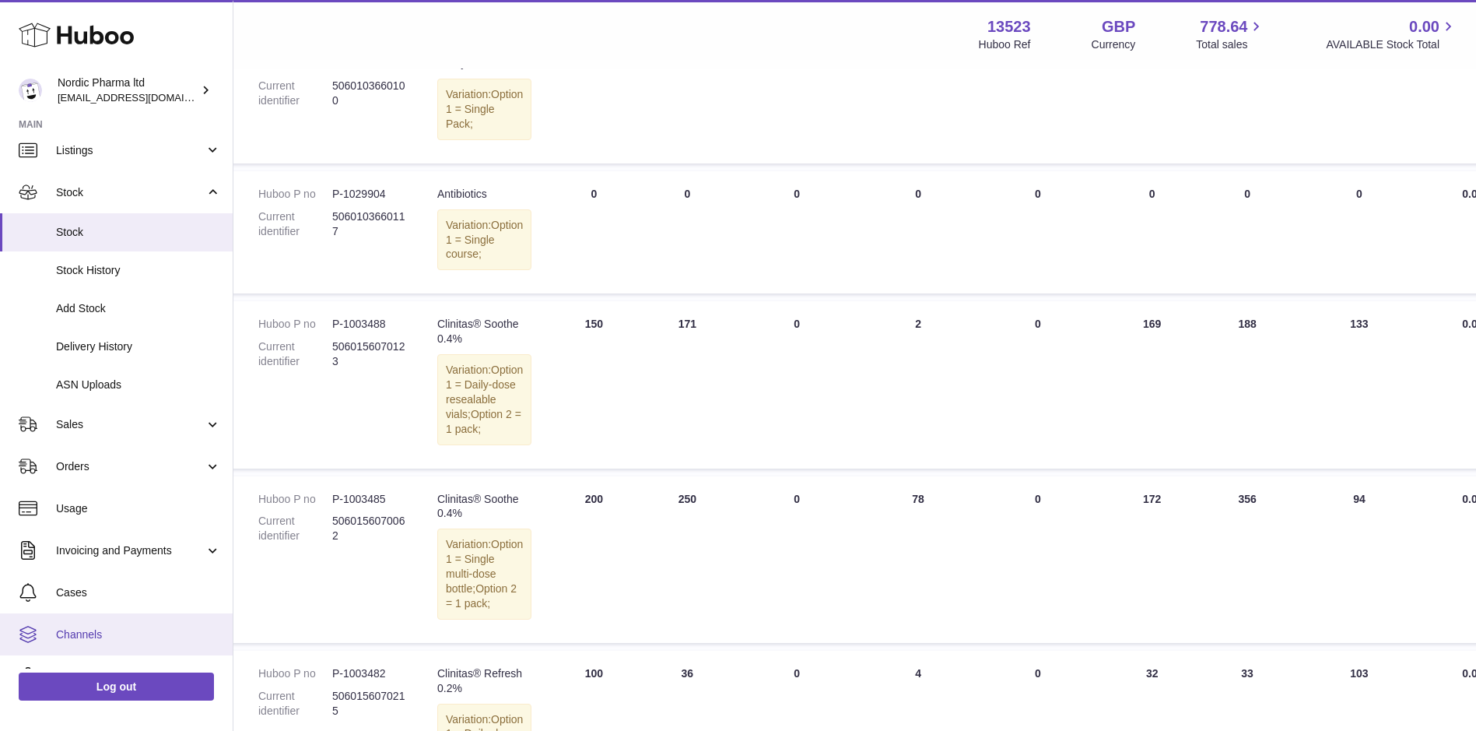
scroll to position [112, 0]
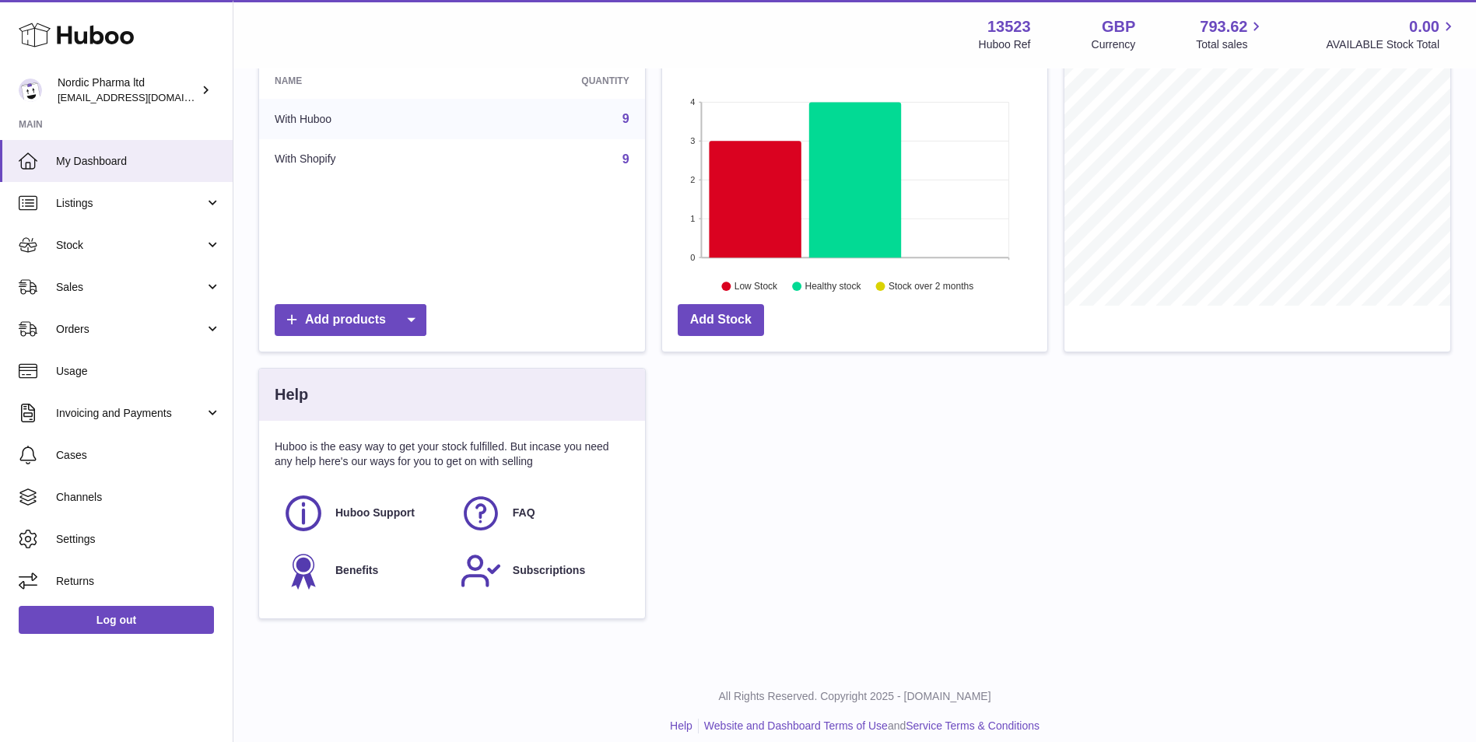
scroll to position [234, 0]
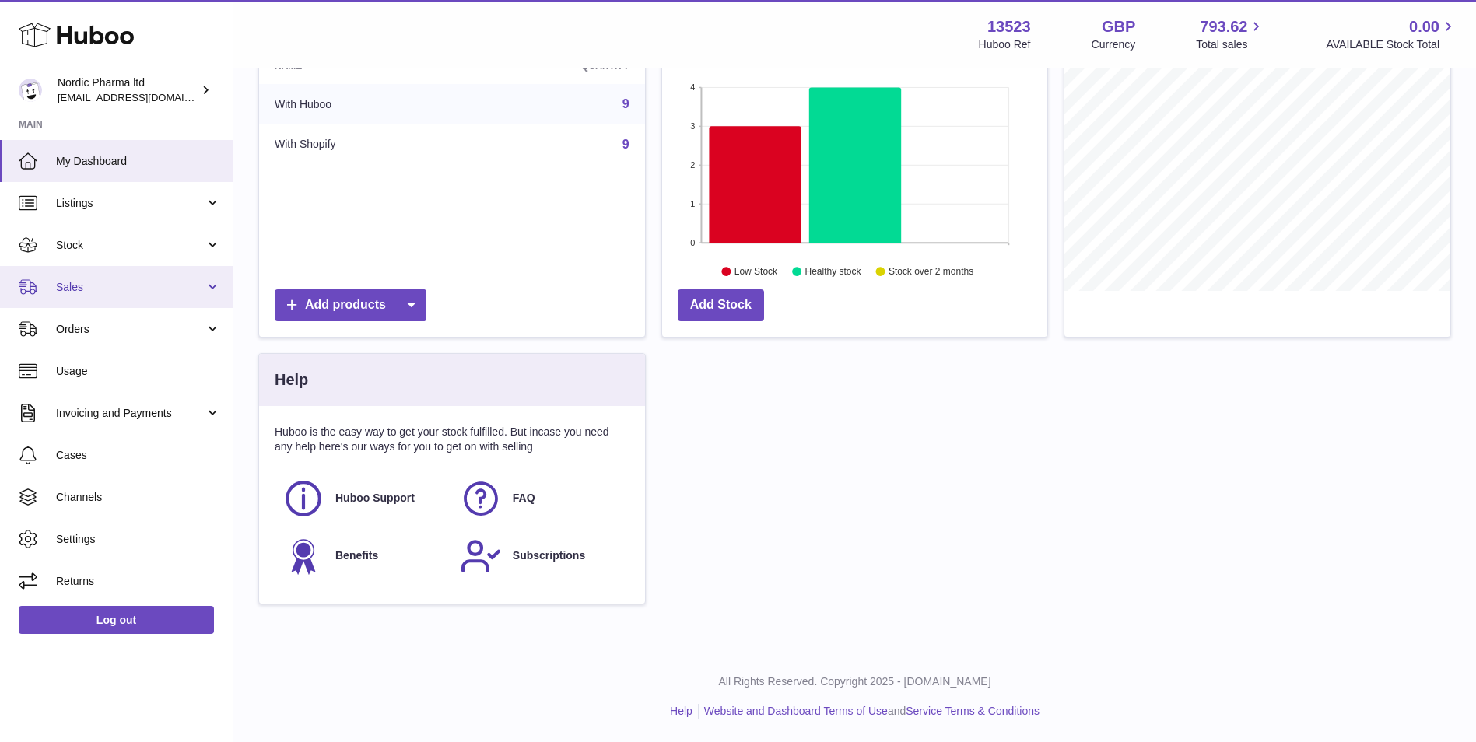
click at [98, 293] on span "Sales" at bounding box center [130, 287] width 149 height 15
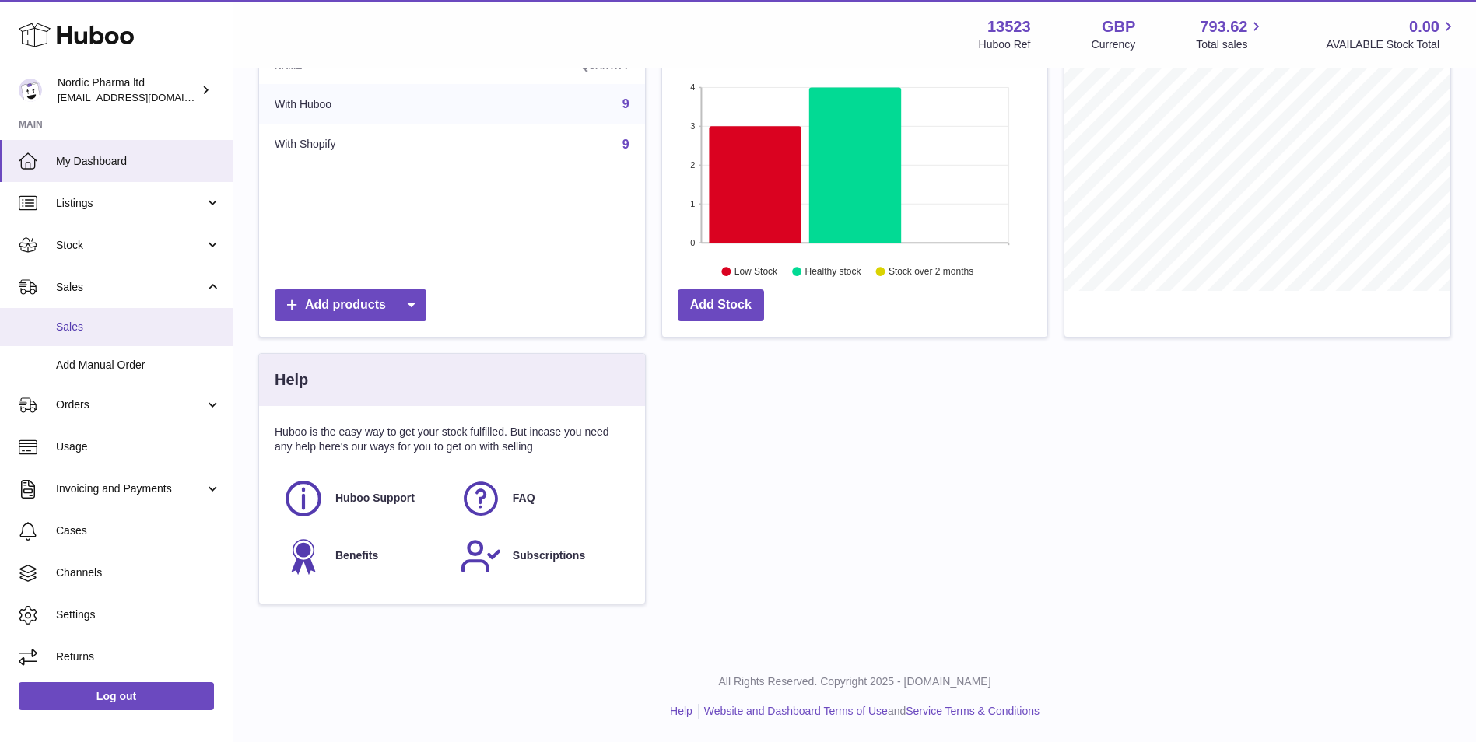
click at [99, 328] on span "Sales" at bounding box center [138, 327] width 165 height 15
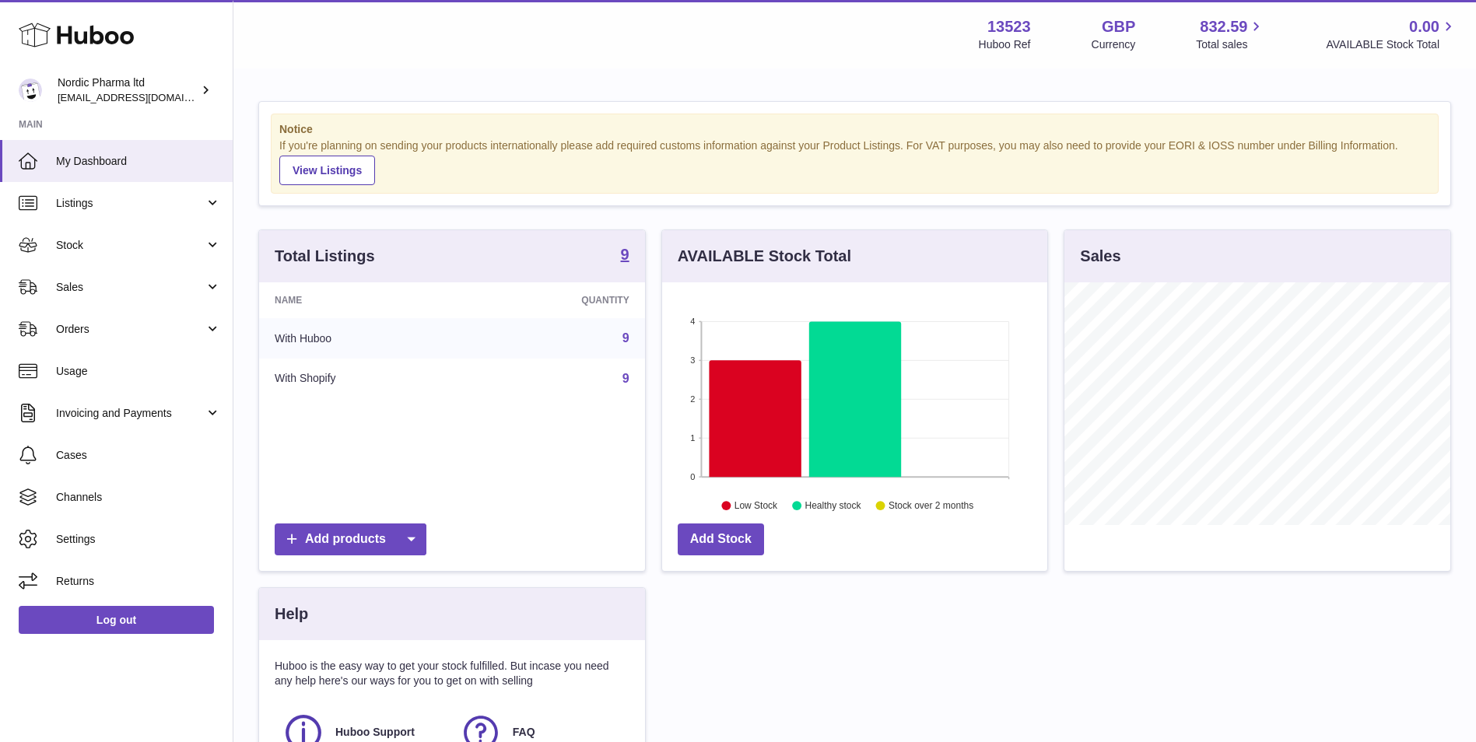
scroll to position [243, 385]
click at [121, 286] on span "Sales" at bounding box center [130, 287] width 149 height 15
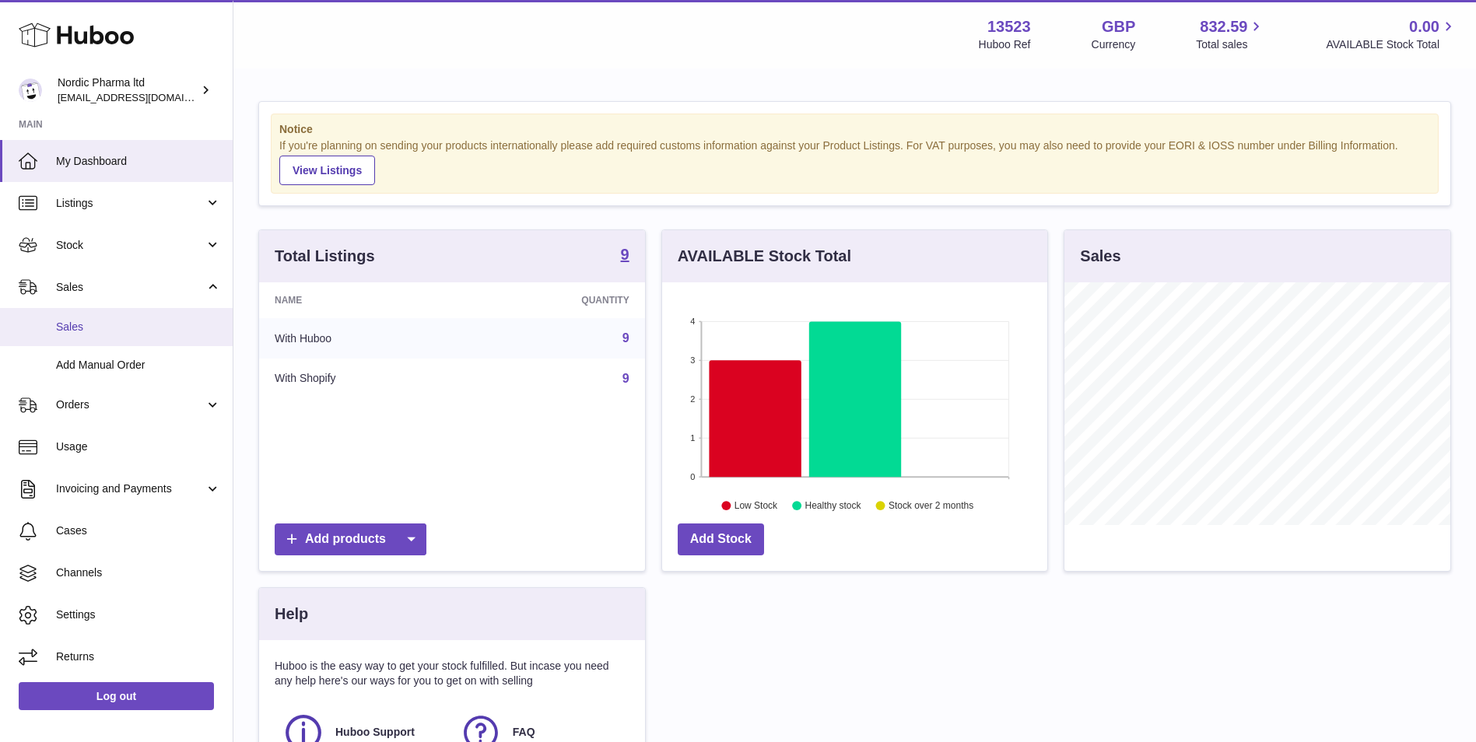
click at [82, 325] on span "Sales" at bounding box center [138, 327] width 165 height 15
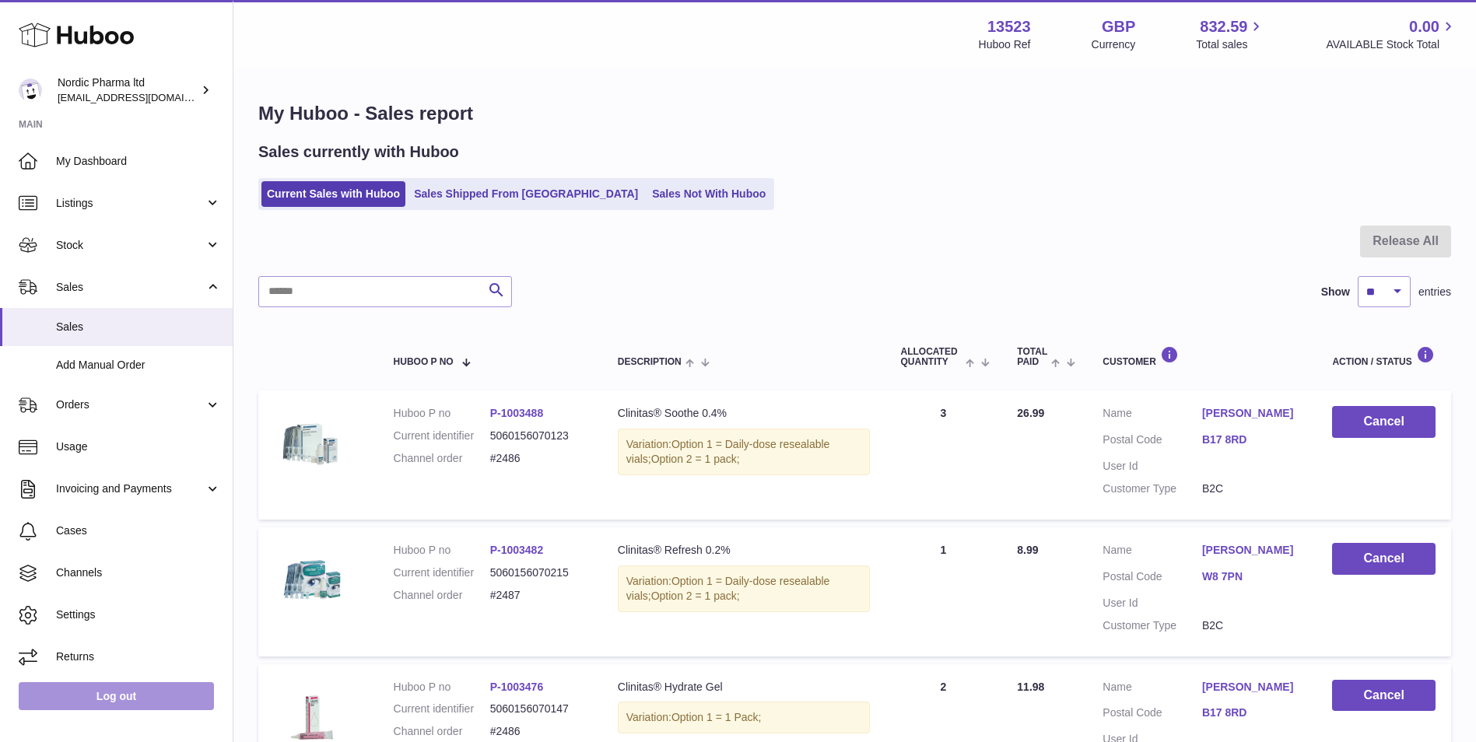
click at [138, 691] on link "Log out" at bounding box center [116, 696] width 195 height 28
